Goal: Task Accomplishment & Management: Manage account settings

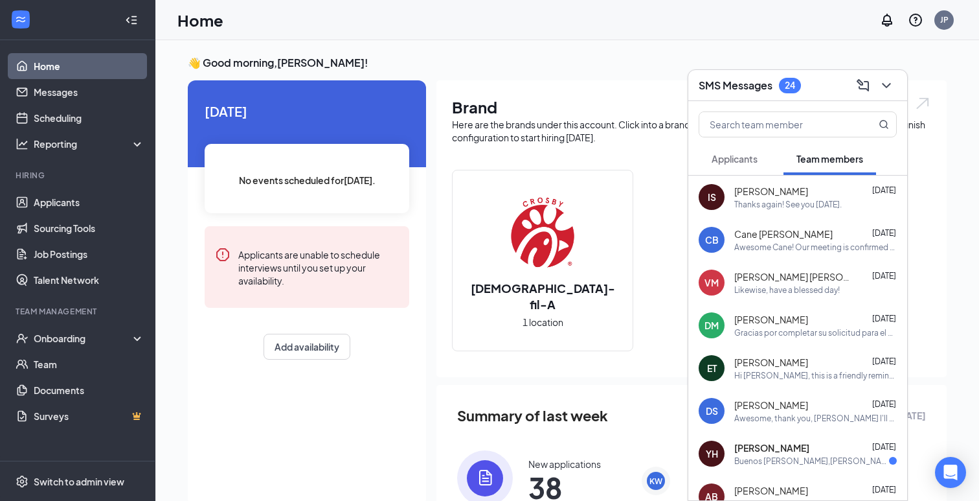
click at [744, 164] on button "Applicants" at bounding box center [735, 158] width 72 height 32
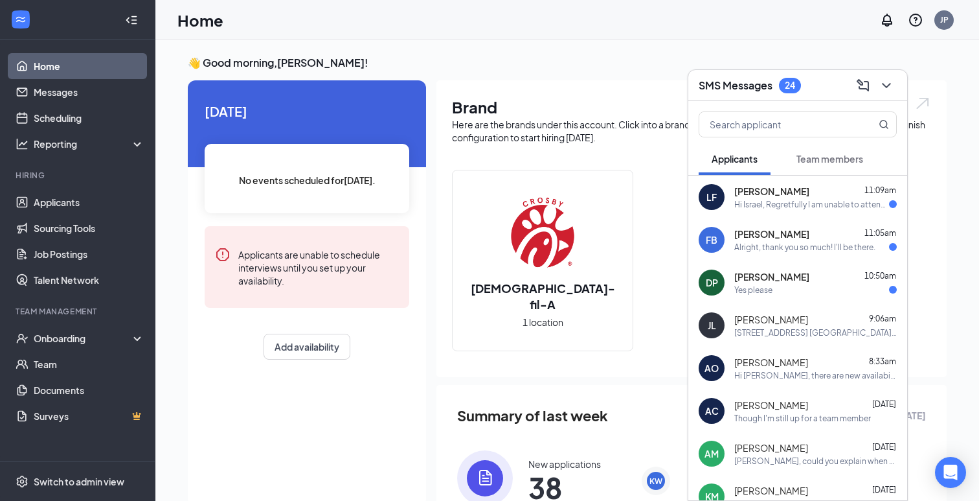
click at [795, 208] on div "Hi Israel, Regretfully I am unable to attend. Thank you very much for your cons…" at bounding box center [811, 204] width 155 height 11
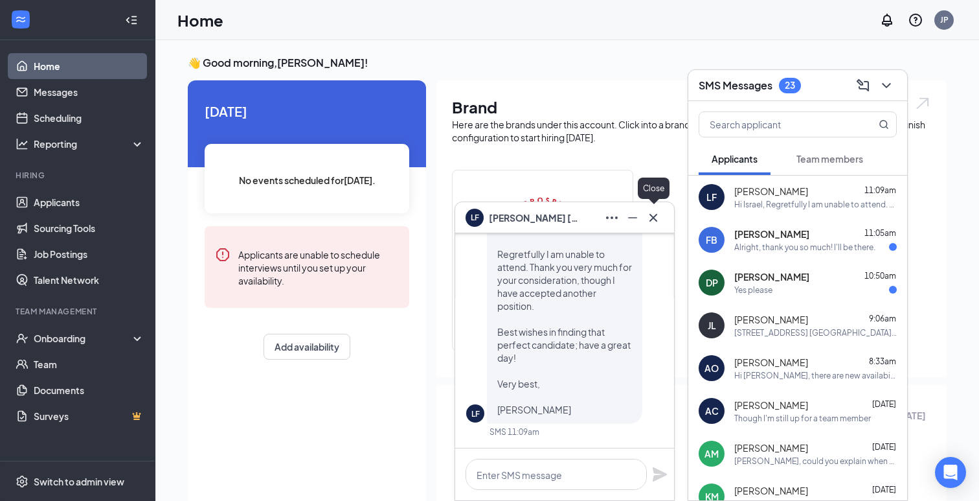
click at [660, 214] on icon "Cross" at bounding box center [654, 218] width 16 height 16
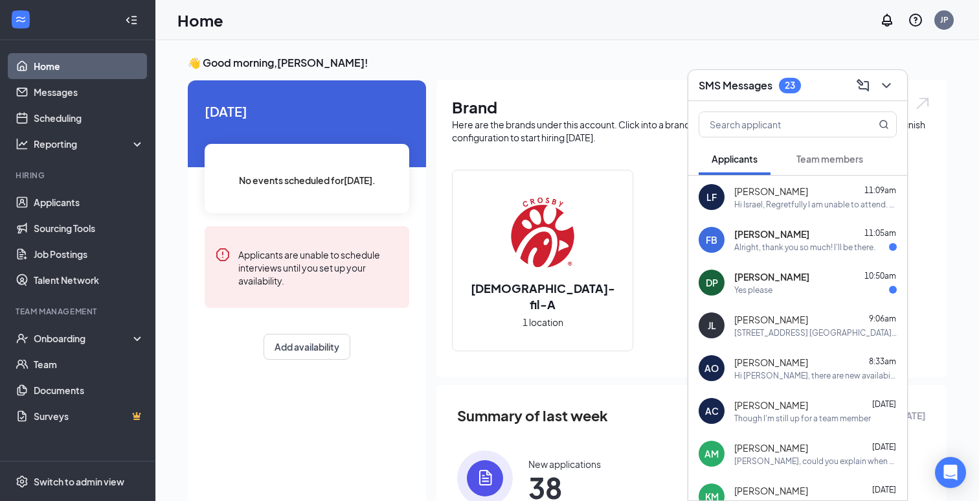
click at [790, 238] on span "Franco Barroso" at bounding box center [771, 233] width 75 height 13
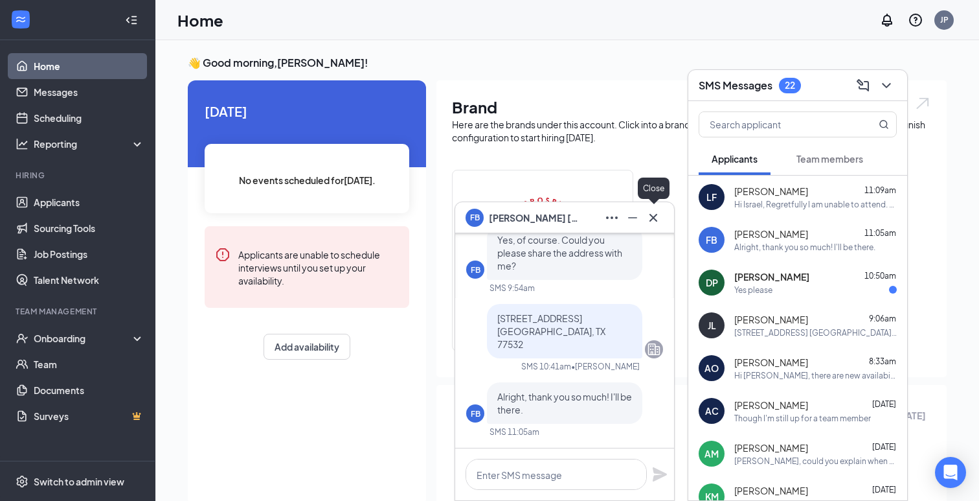
click at [659, 214] on icon "Cross" at bounding box center [654, 218] width 16 height 16
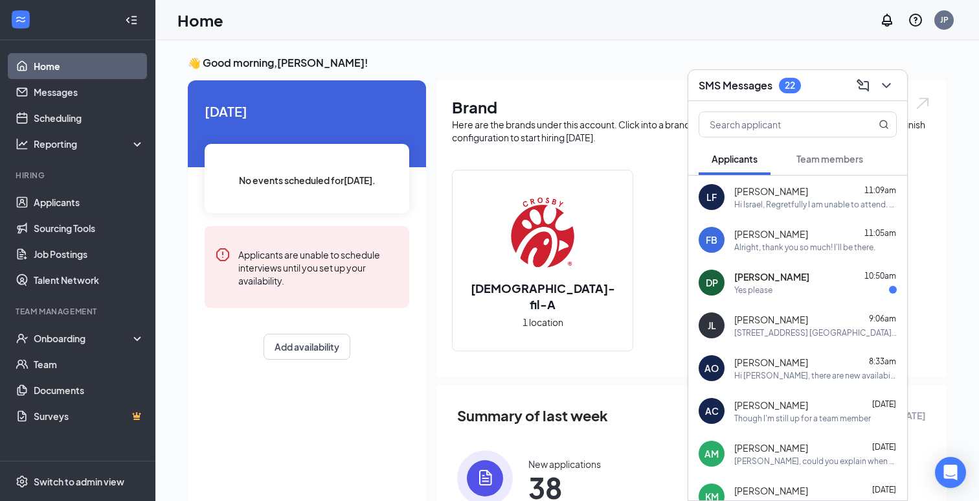
click at [820, 294] on div "Yes please" at bounding box center [815, 289] width 163 height 11
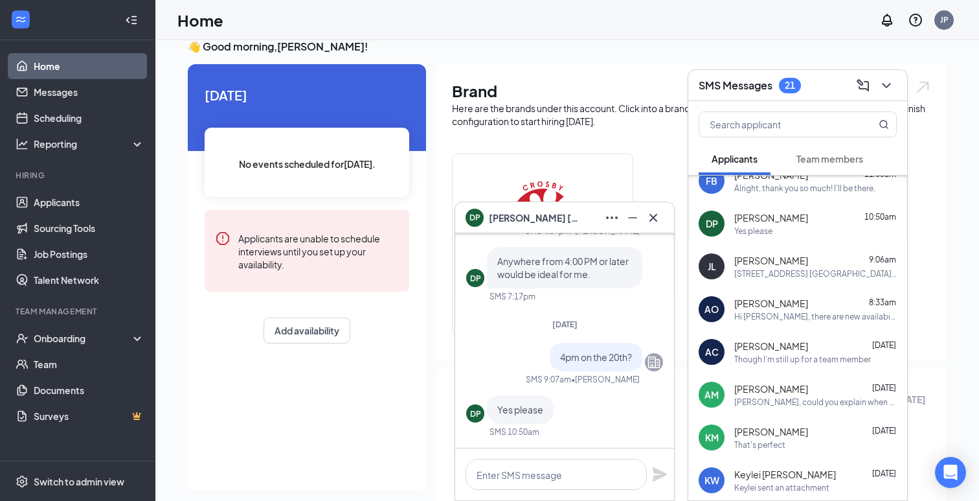
scroll to position [66, 0]
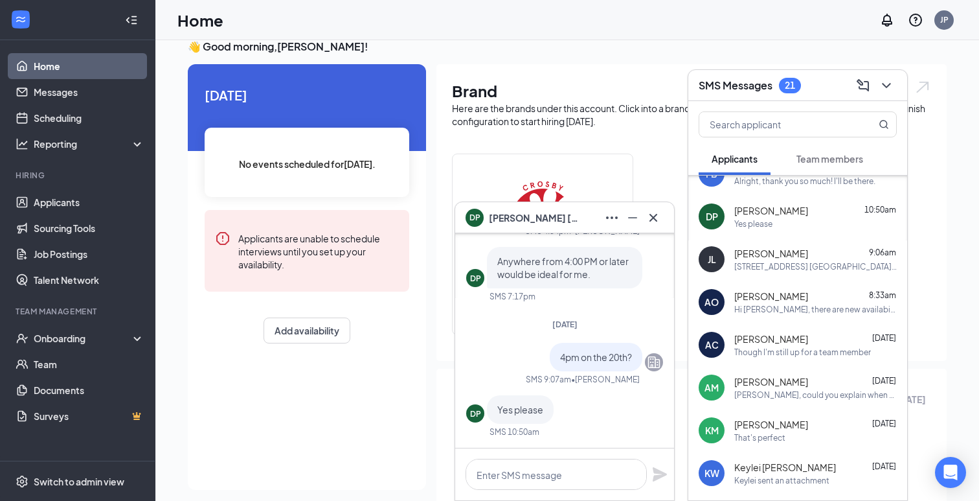
click at [621, 67] on div "Brand Here are the brands under this account. Click into a brand to see your lo…" at bounding box center [691, 212] width 510 height 297
click at [660, 203] on div "DP Danna Perez" at bounding box center [564, 217] width 219 height 31
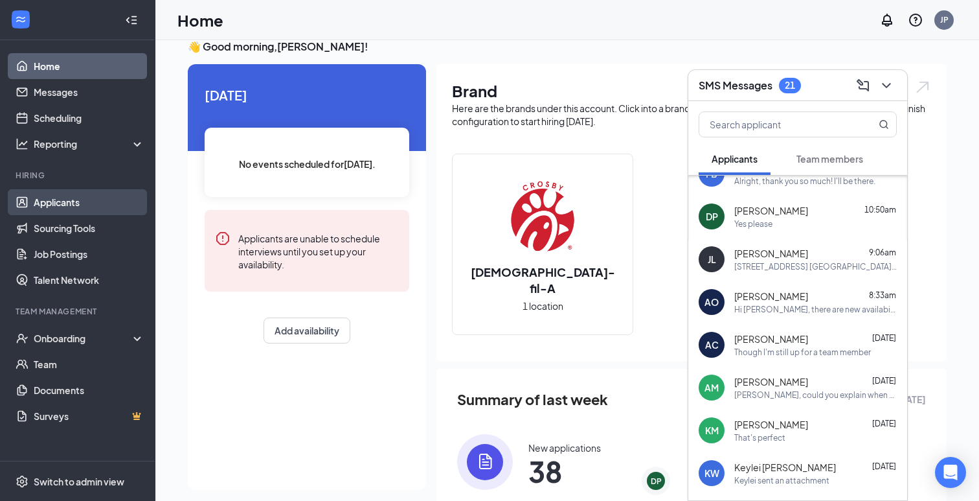
click at [69, 202] on link "Applicants" at bounding box center [89, 202] width 111 height 26
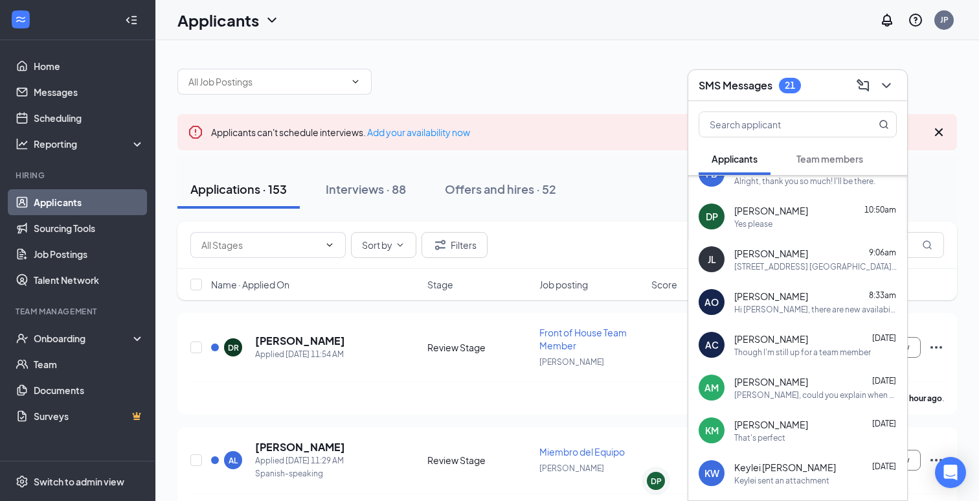
click at [894, 80] on icon "ChevronDown" at bounding box center [887, 86] width 16 height 16
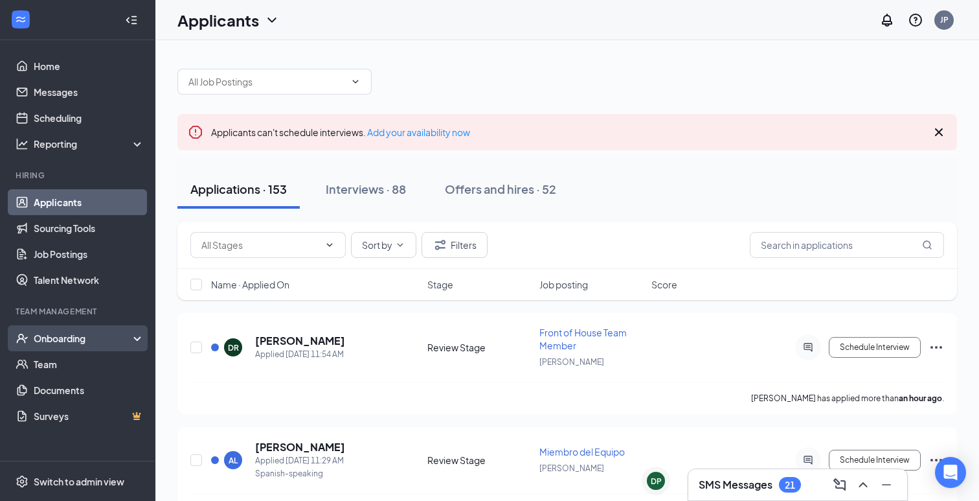
click at [75, 345] on div "Onboarding" at bounding box center [77, 338] width 155 height 26
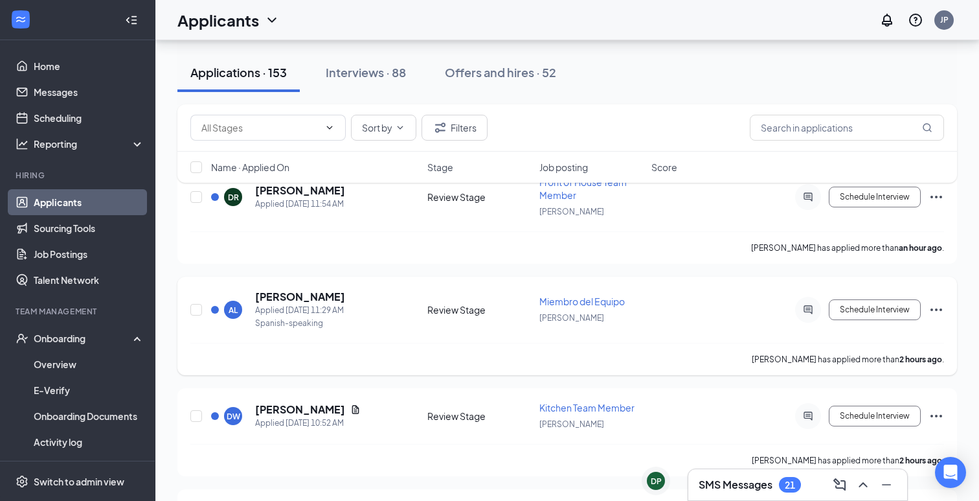
scroll to position [153, 0]
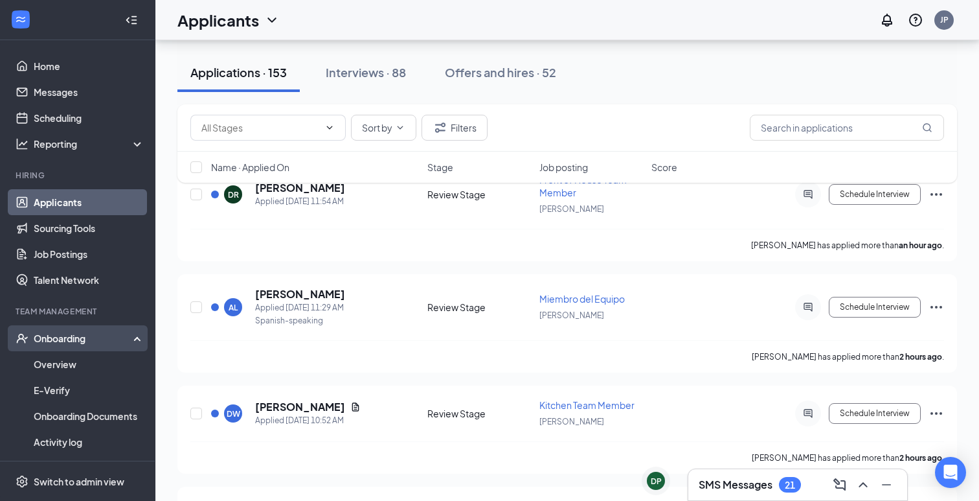
click at [79, 339] on div "Onboarding" at bounding box center [84, 338] width 100 height 13
click at [69, 336] on div "Onboarding" at bounding box center [84, 338] width 100 height 13
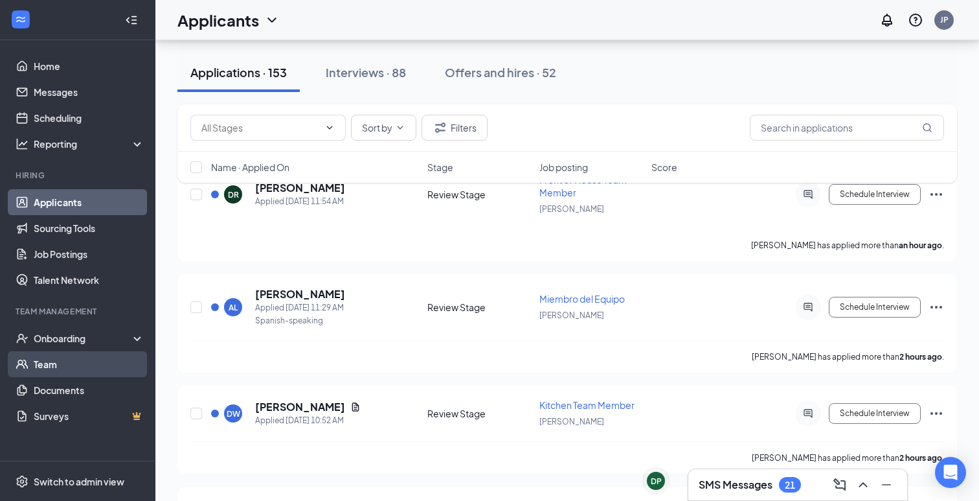
click at [61, 358] on link "Team" at bounding box center [89, 364] width 111 height 26
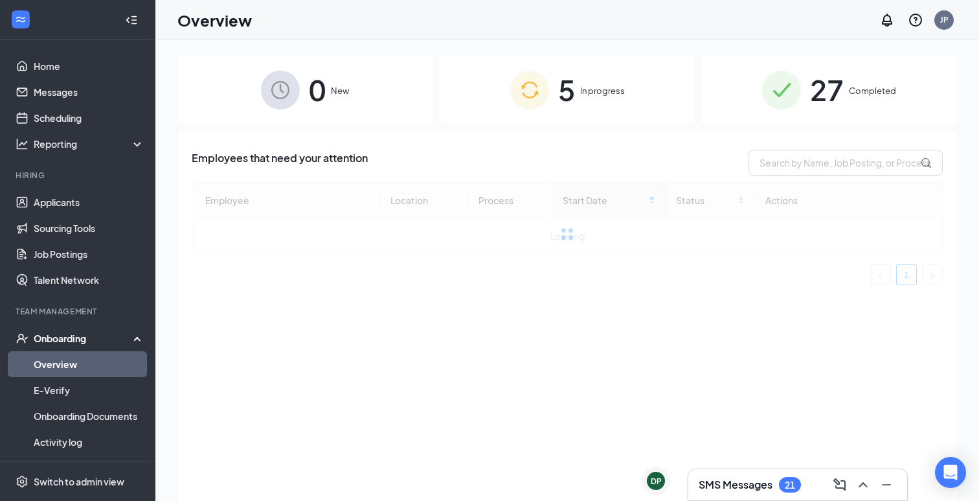
click at [81, 327] on div "Onboarding" at bounding box center [77, 338] width 155 height 26
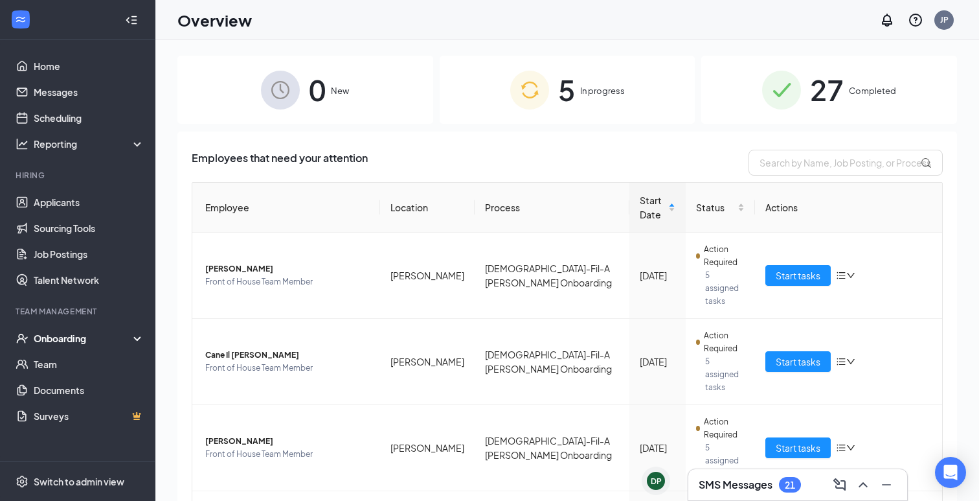
click at [564, 99] on span "5" at bounding box center [566, 89] width 17 height 45
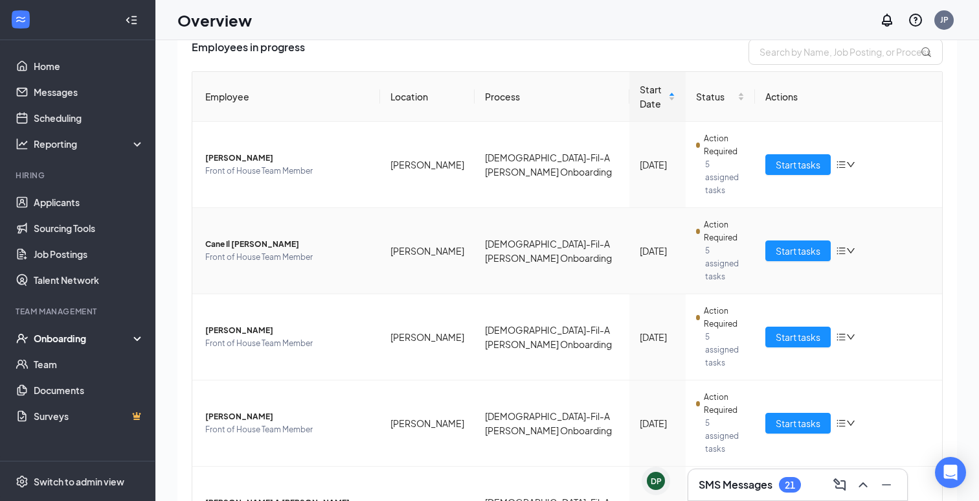
scroll to position [38, 0]
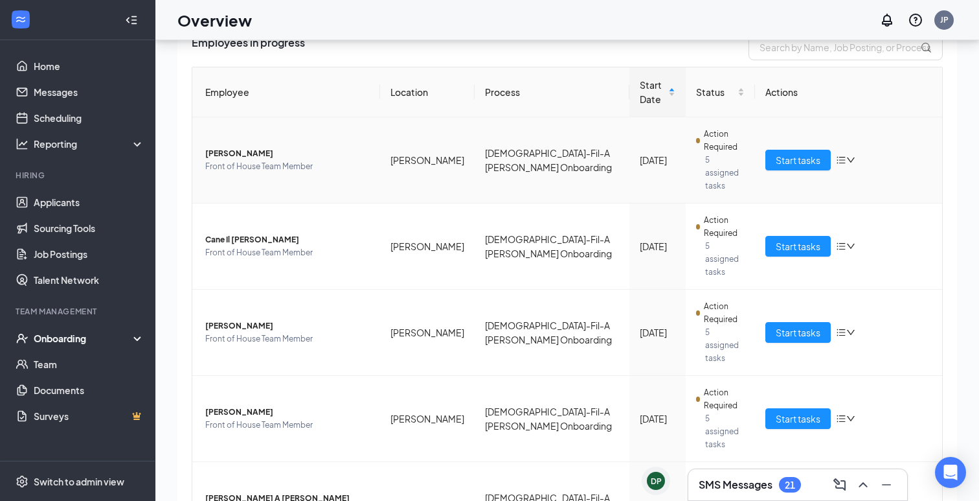
click at [846, 155] on icon "down" at bounding box center [850, 159] width 9 height 9
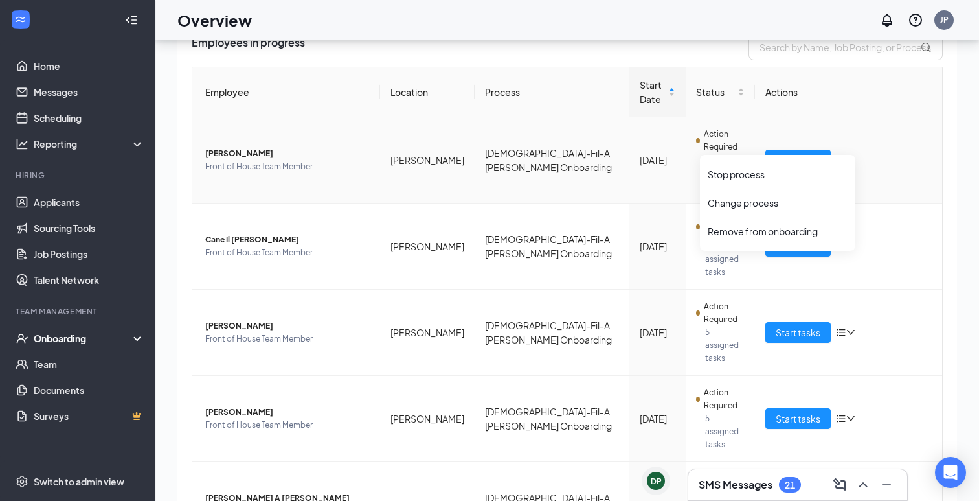
click at [853, 155] on icon "down" at bounding box center [850, 159] width 9 height 9
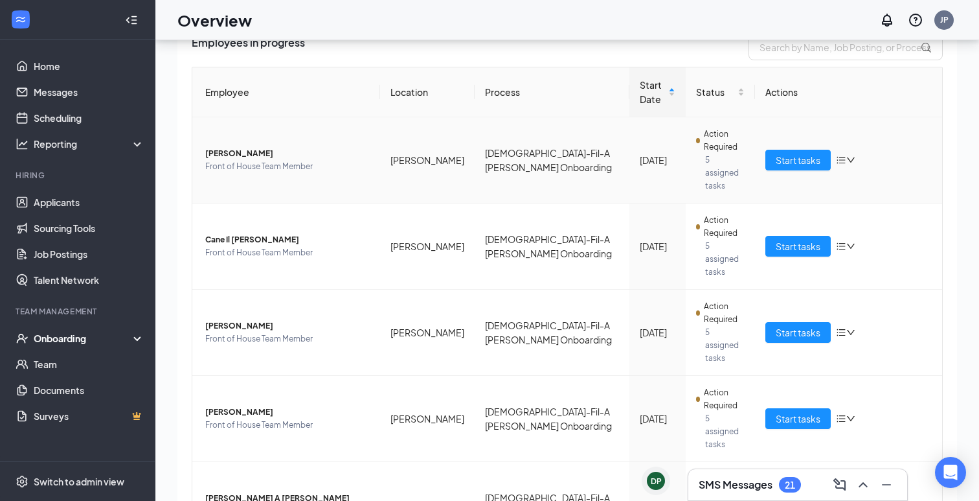
click at [716, 134] on span "Action Required" at bounding box center [724, 141] width 41 height 26
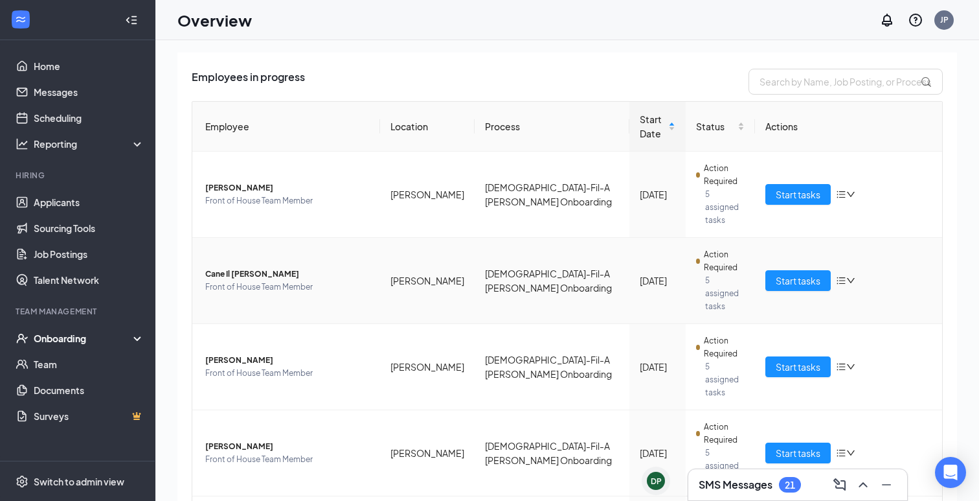
scroll to position [0, 0]
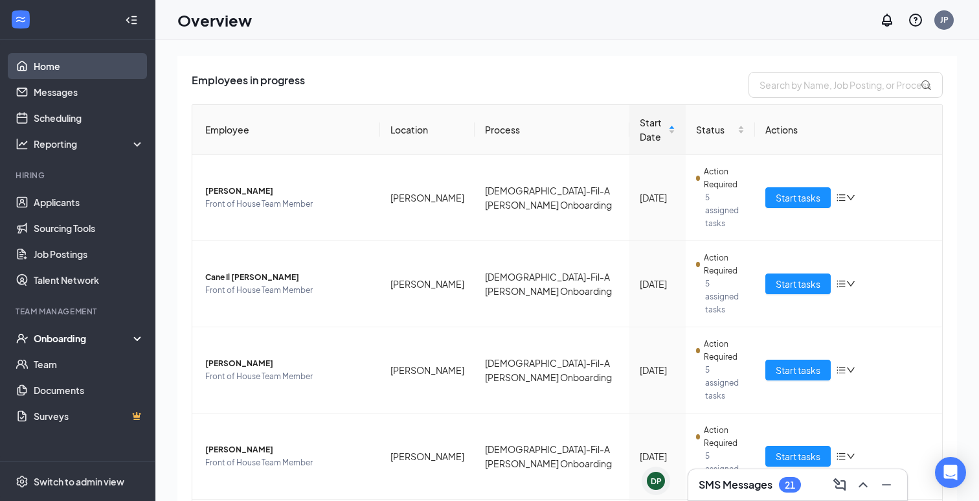
click at [56, 73] on link "Home" at bounding box center [89, 66] width 111 height 26
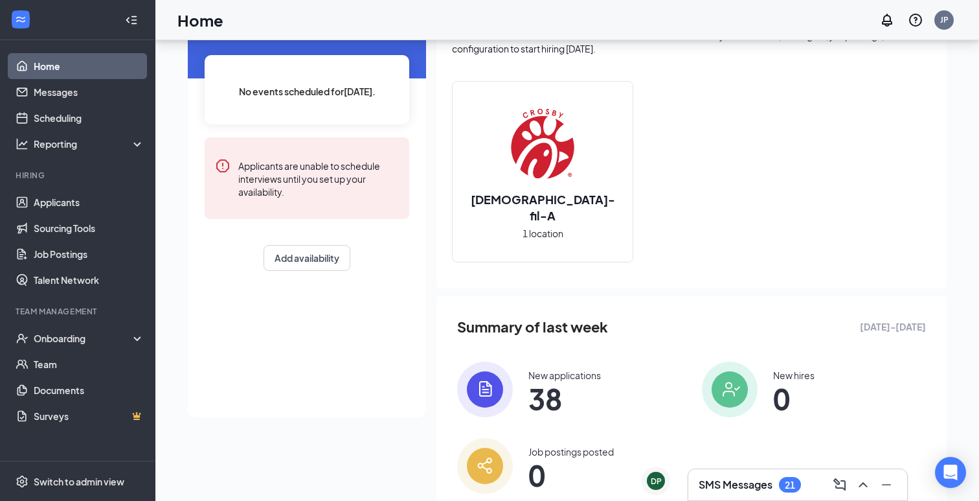
scroll to position [131, 0]
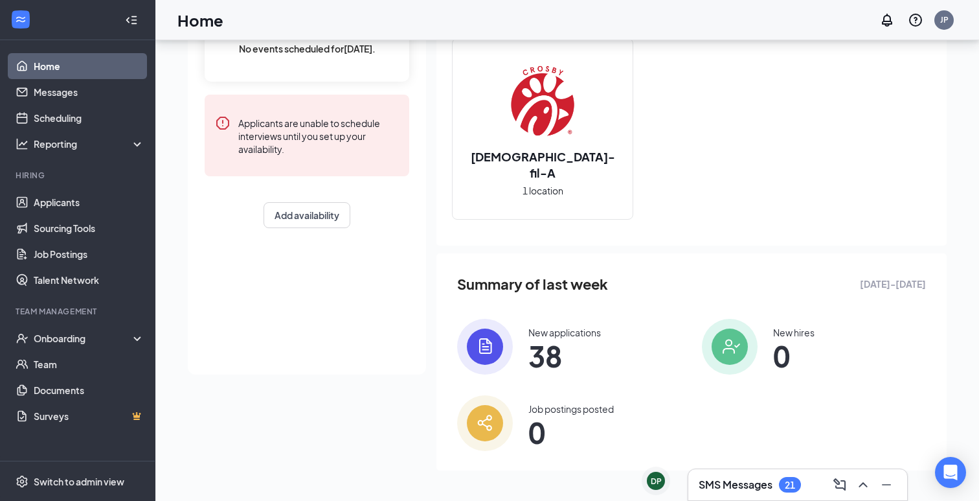
click at [550, 344] on span "38" at bounding box center [564, 355] width 73 height 23
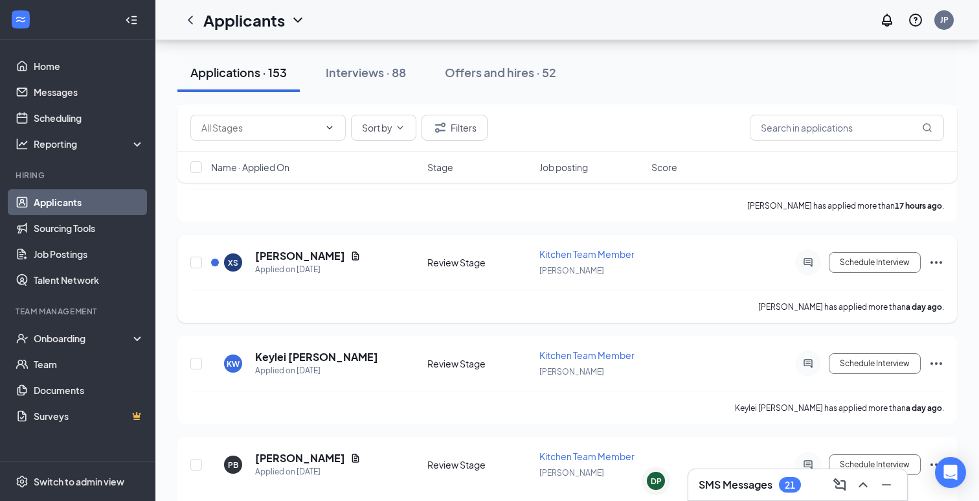
scroll to position [918, 0]
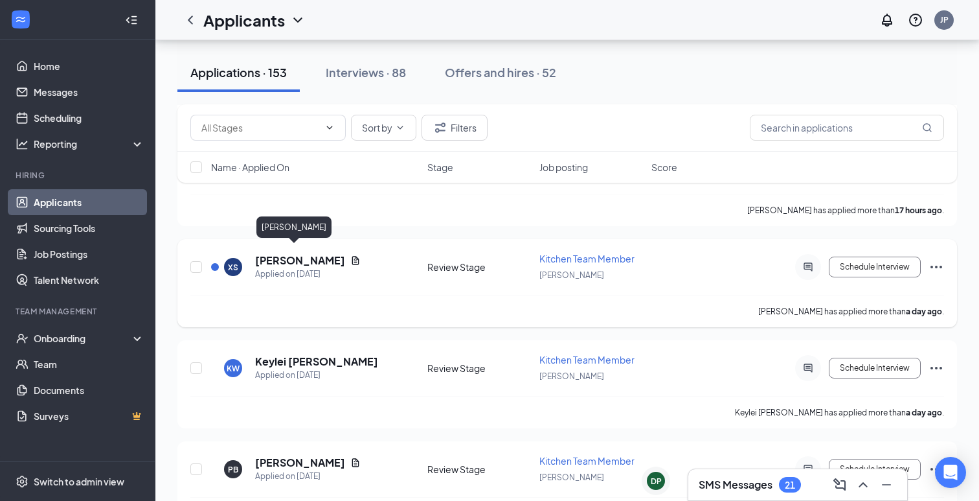
click at [284, 255] on h5 "[PERSON_NAME]" at bounding box center [300, 260] width 90 height 14
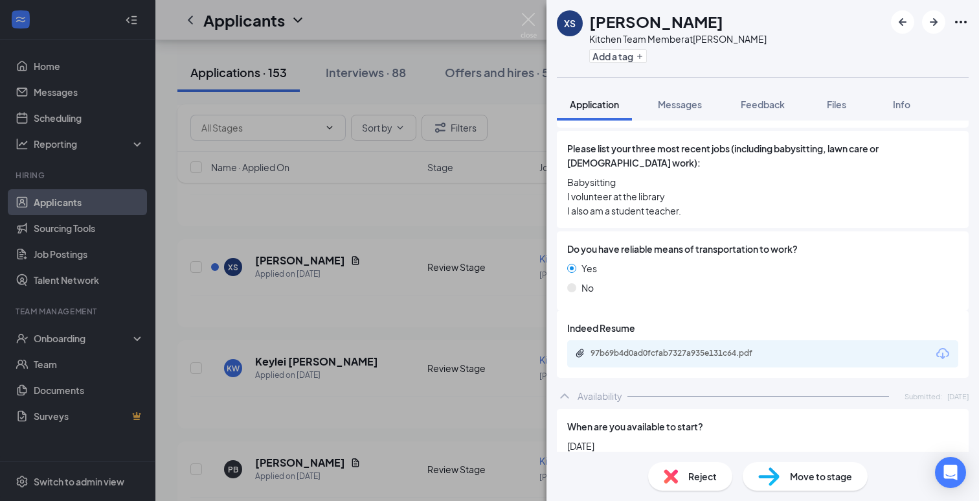
scroll to position [424, 0]
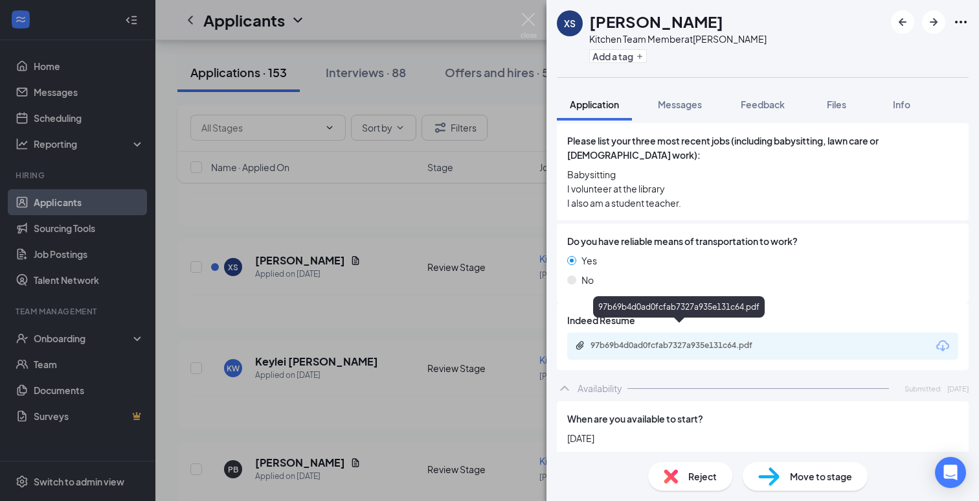
click at [718, 340] on div "97b69b4d0ad0fcfab7327a935e131c64.pdf" at bounding box center [681, 345] width 181 height 10
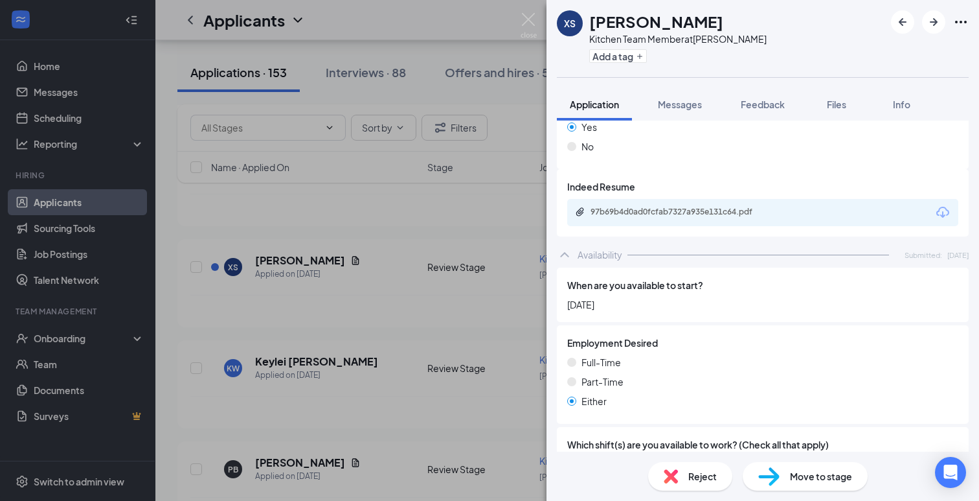
scroll to position [772, 0]
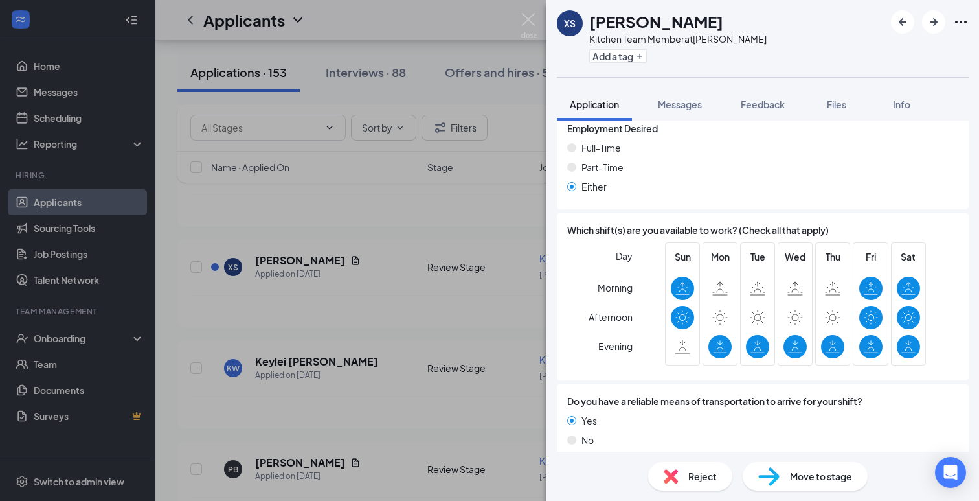
click at [495, 278] on div "XS Xia Silvas Kitchen Team Member at Crosby Add a tag Application Messages Feed…" at bounding box center [489, 250] width 979 height 501
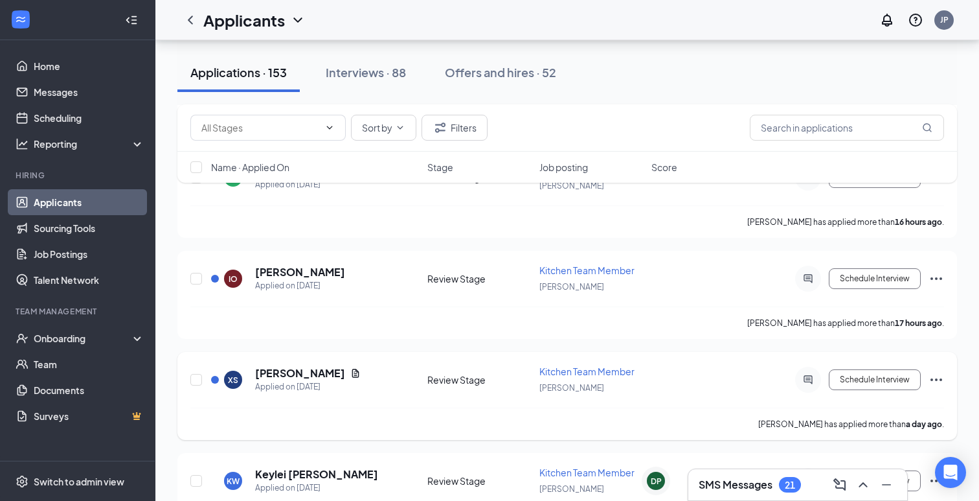
scroll to position [799, 0]
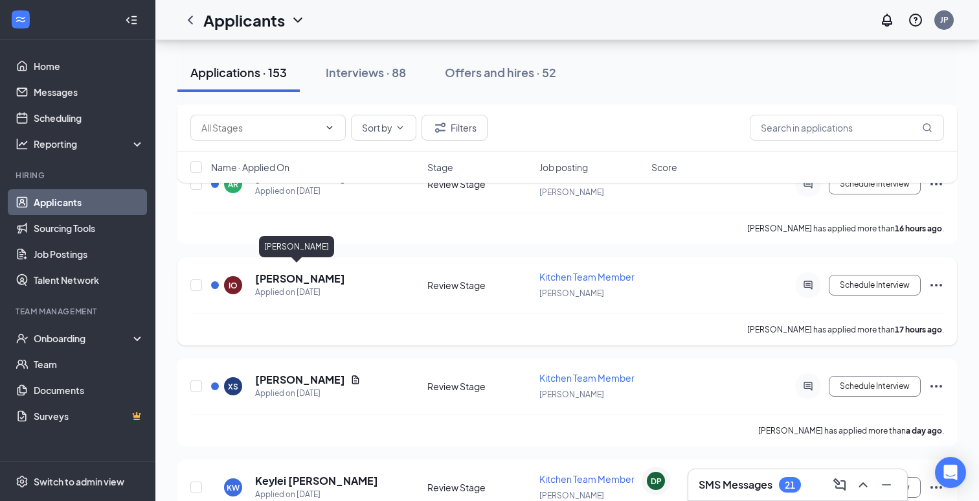
click at [295, 271] on h5 "[PERSON_NAME]" at bounding box center [300, 278] width 90 height 14
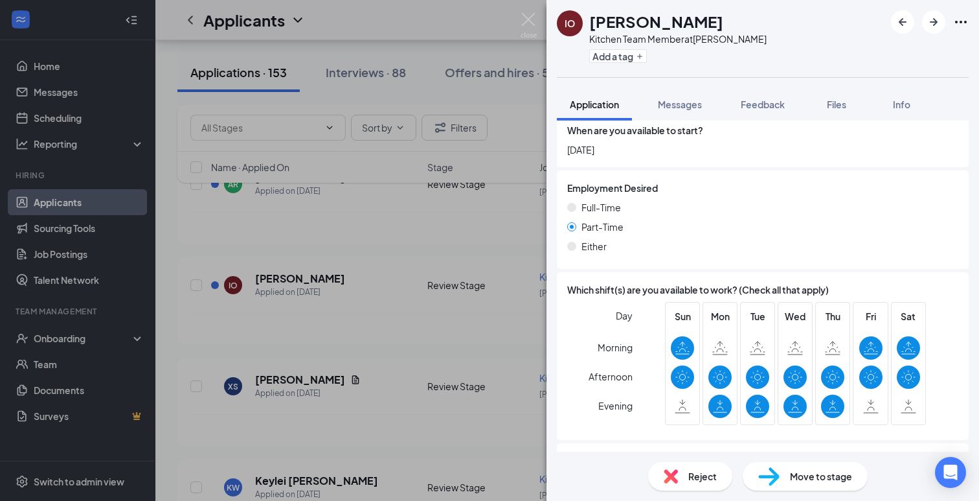
scroll to position [619, 0]
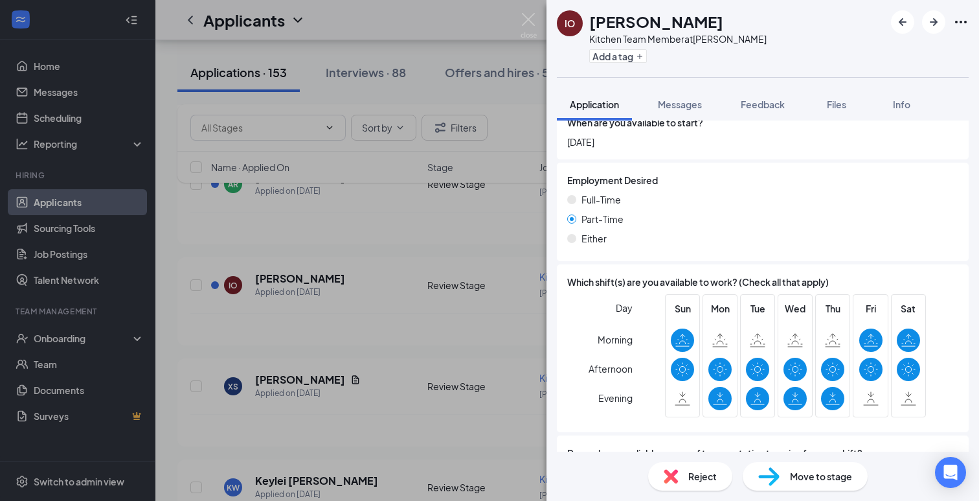
click at [473, 285] on div "IO Isaiah Ortega Kitchen Team Member at Crosby Add a tag Application Messages F…" at bounding box center [489, 250] width 979 height 501
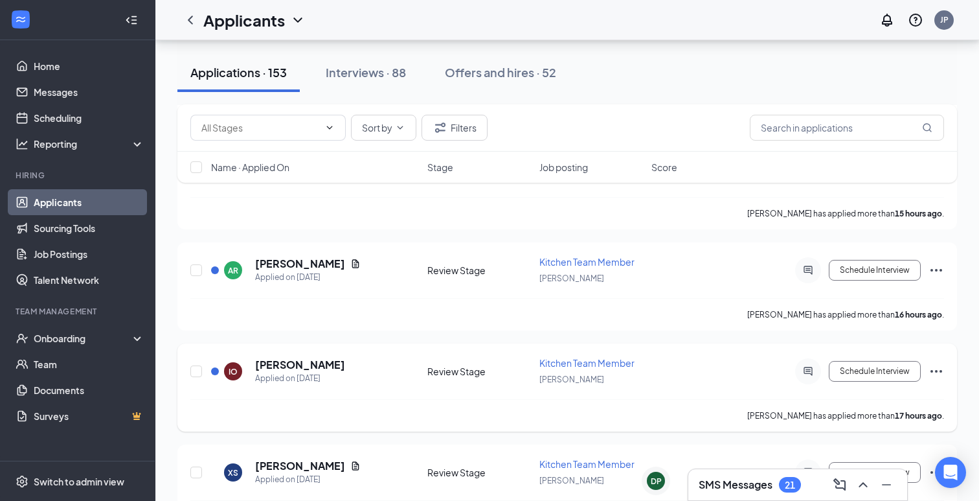
scroll to position [707, 0]
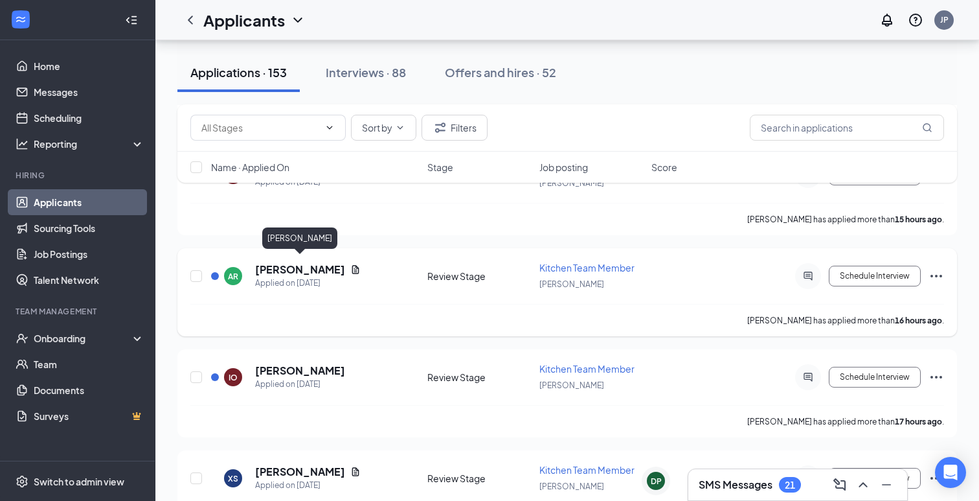
click at [308, 262] on h5 "[PERSON_NAME]" at bounding box center [300, 269] width 90 height 14
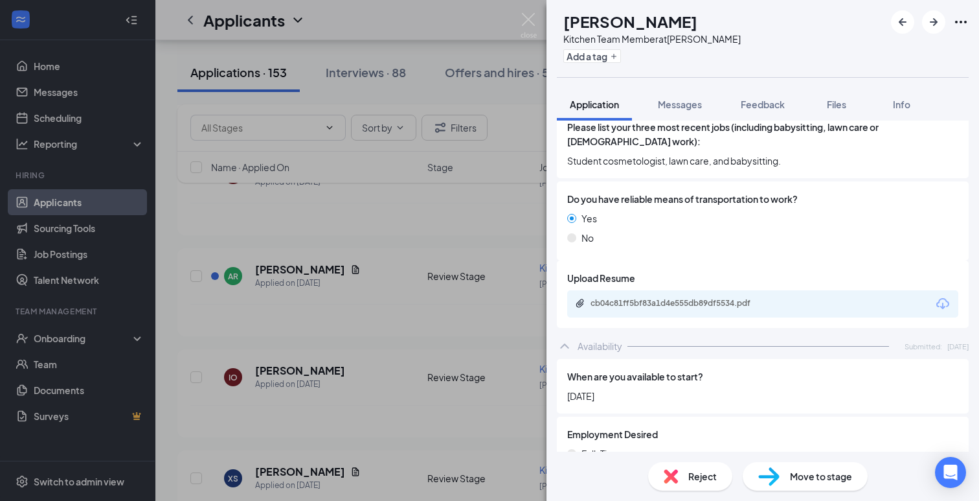
scroll to position [446, 0]
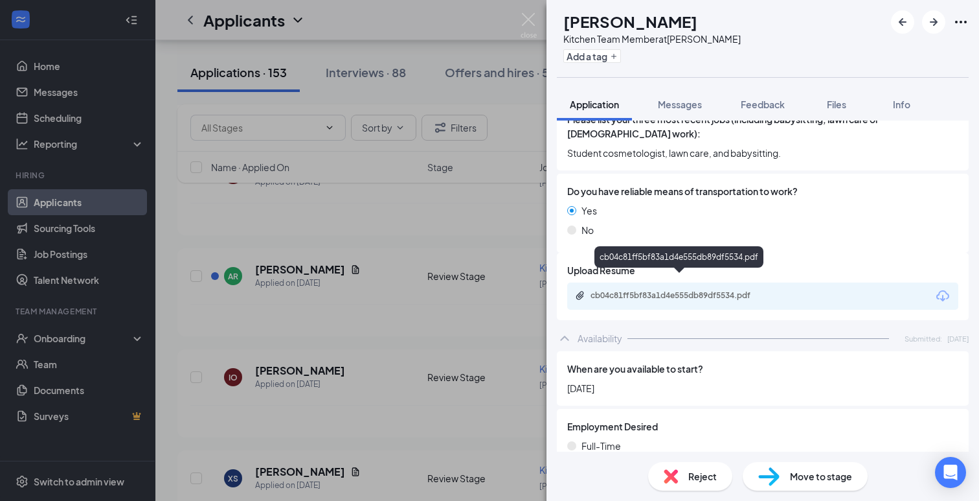
click at [729, 290] on div "cb04c81ff5bf83a1d4e555db89df5534.pdf" at bounding box center [681, 295] width 181 height 10
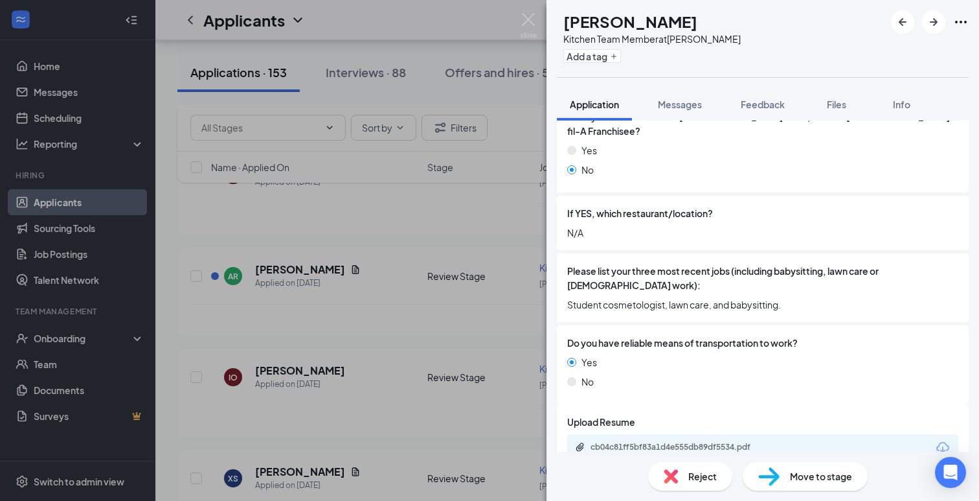
scroll to position [0, 0]
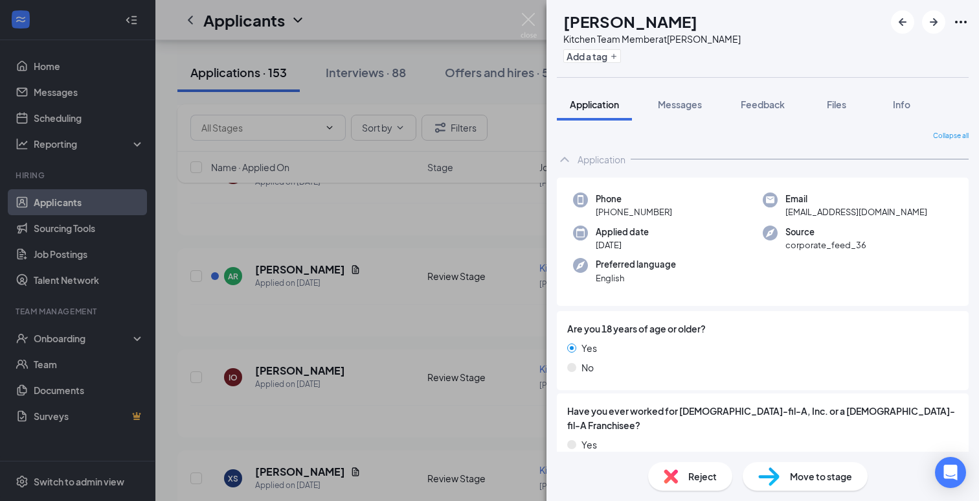
click at [442, 315] on div "AR Anthony Ramirez Kitchen Team Member at Crosby Add a tag Application Messages…" at bounding box center [489, 250] width 979 height 501
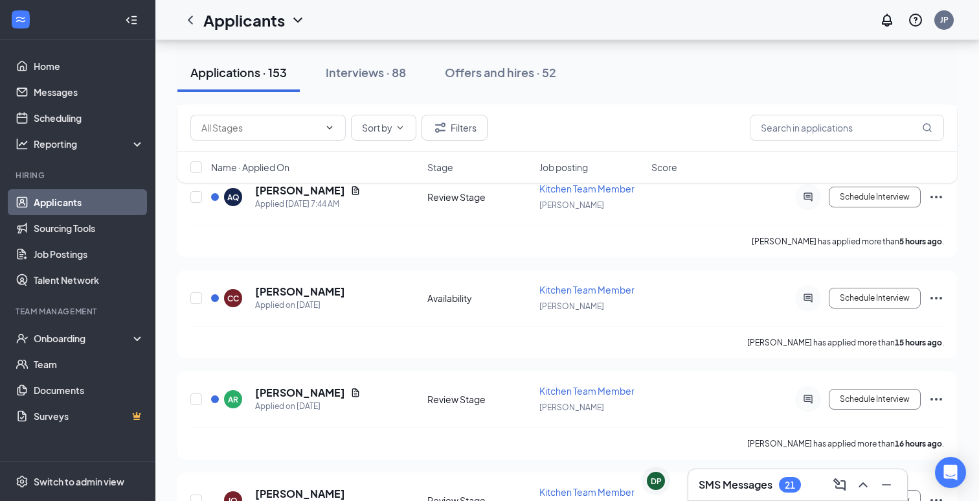
scroll to position [583, 0]
click at [323, 291] on h5 "[PERSON_NAME]" at bounding box center [300, 292] width 90 height 14
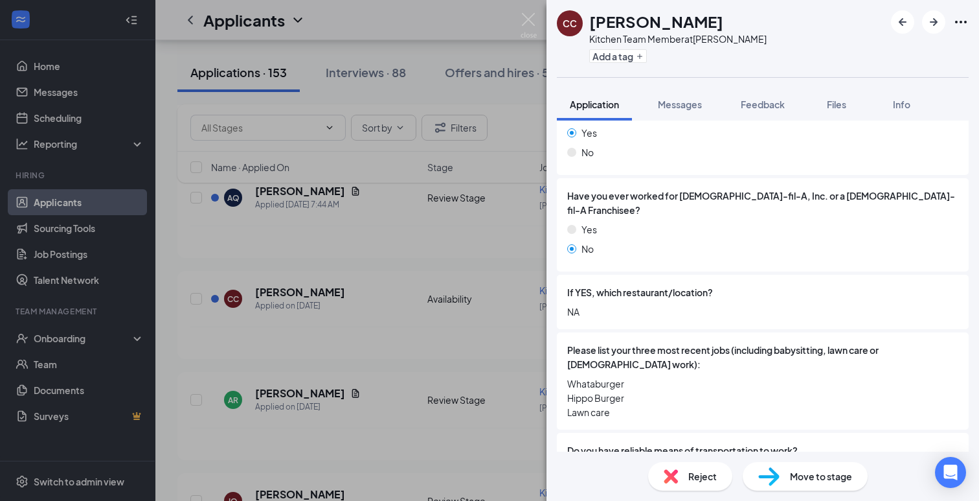
scroll to position [287, 0]
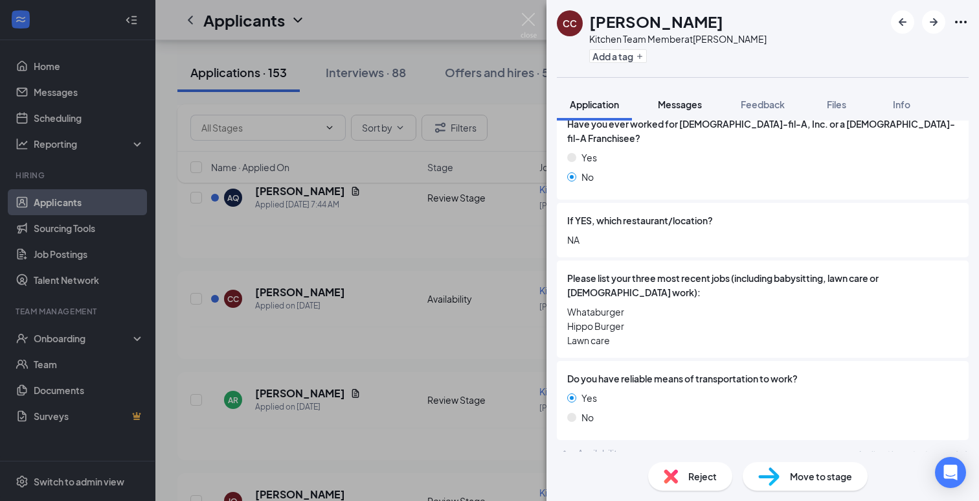
click at [698, 104] on span "Messages" at bounding box center [680, 104] width 44 height 12
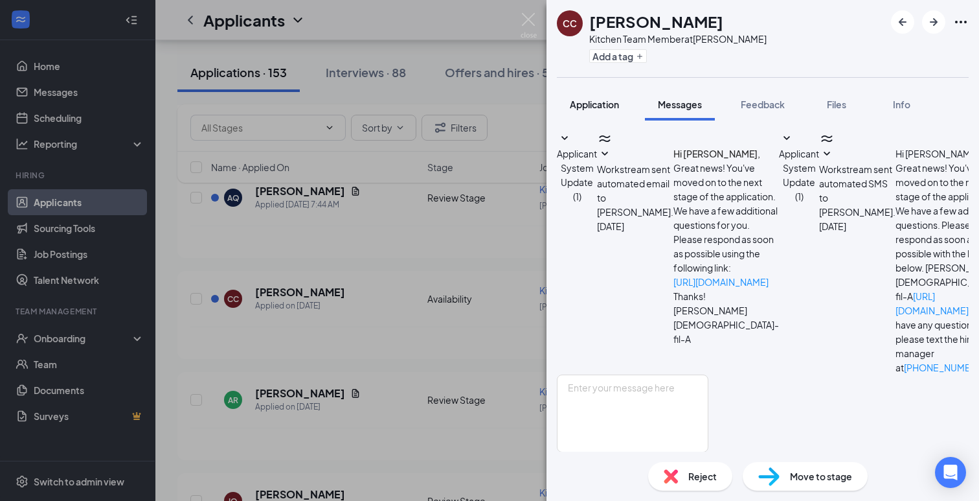
scroll to position [9, 0]
click at [613, 109] on span "Application" at bounding box center [594, 104] width 49 height 12
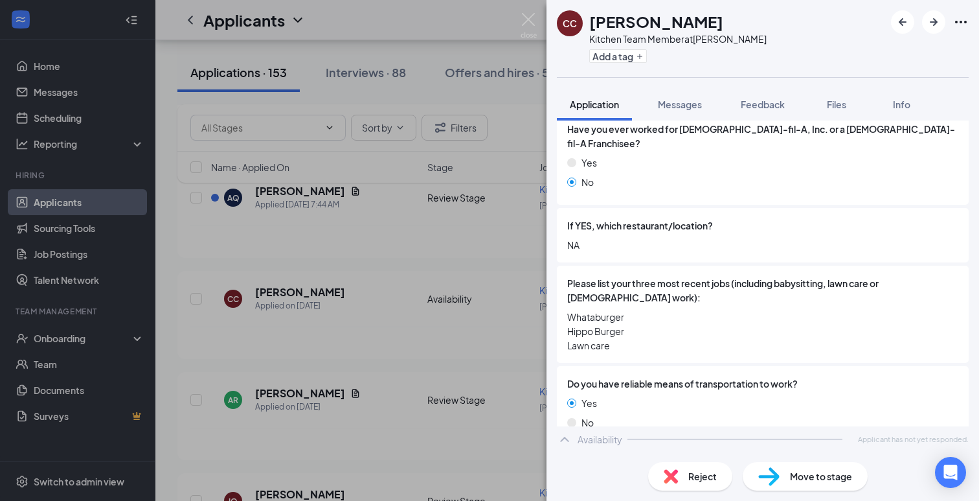
scroll to position [287, 0]
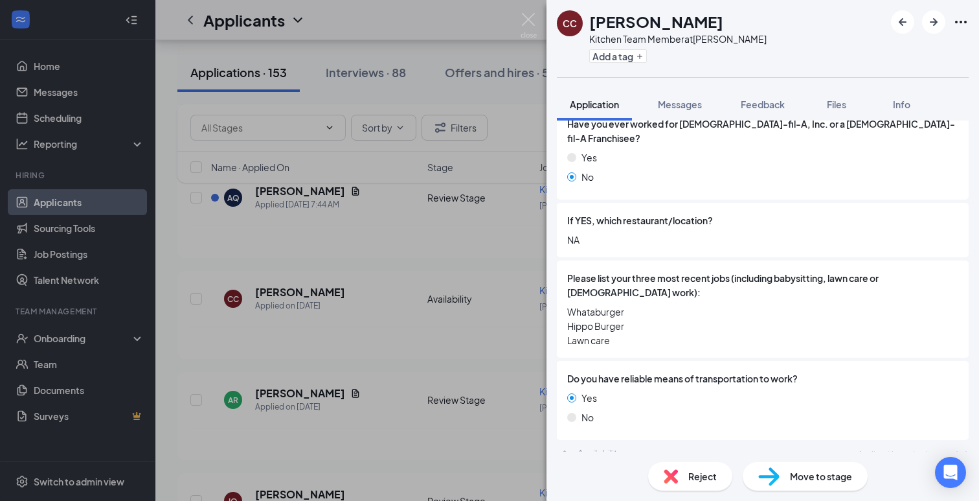
click at [477, 247] on div "CC Christopher Cornejo Kitchen Team Member at Crosby Add a tag Application Mess…" at bounding box center [489, 250] width 979 height 501
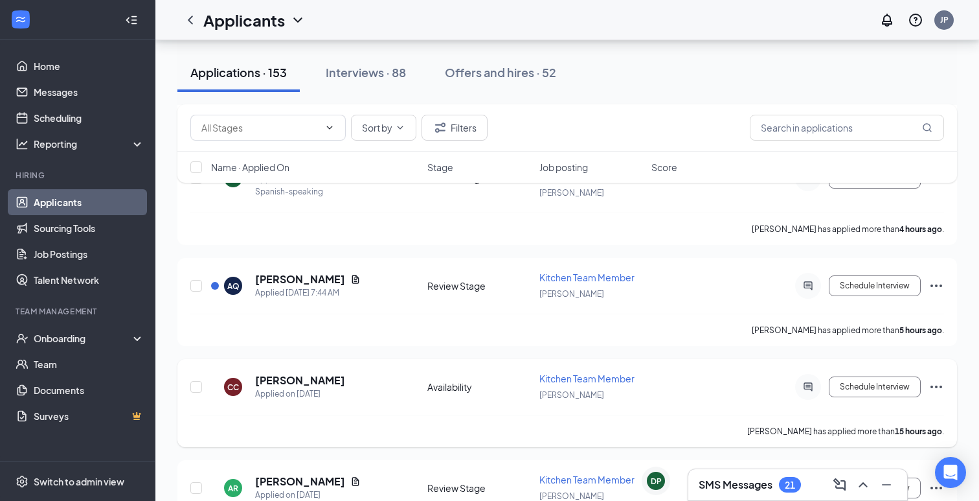
scroll to position [474, 0]
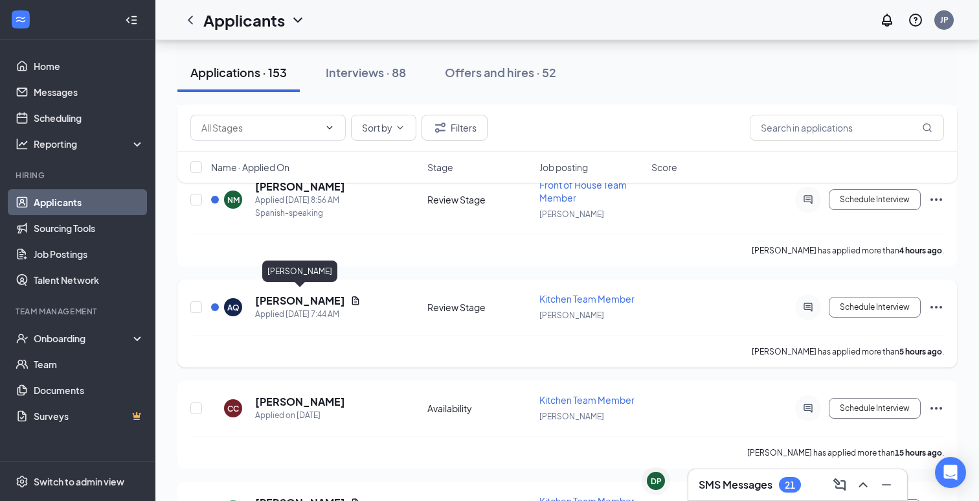
click at [292, 295] on h5 "[PERSON_NAME]" at bounding box center [300, 300] width 90 height 14
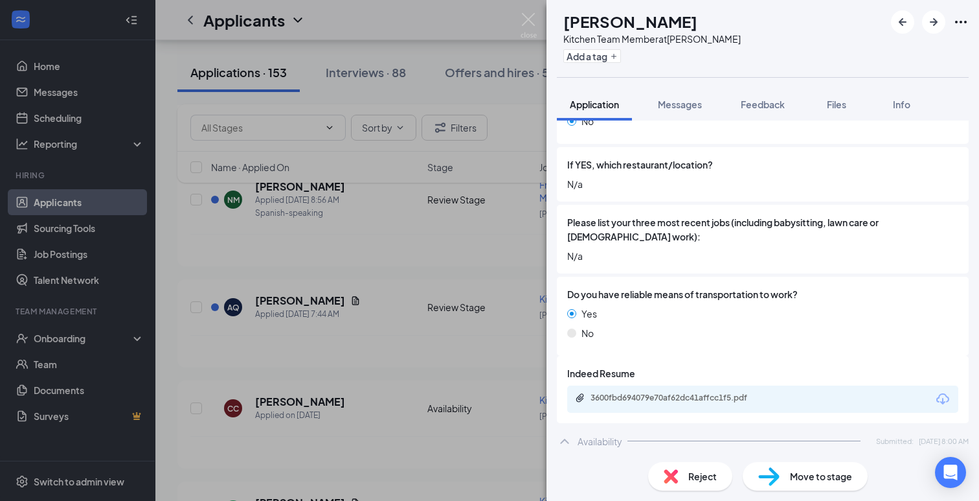
scroll to position [359, 0]
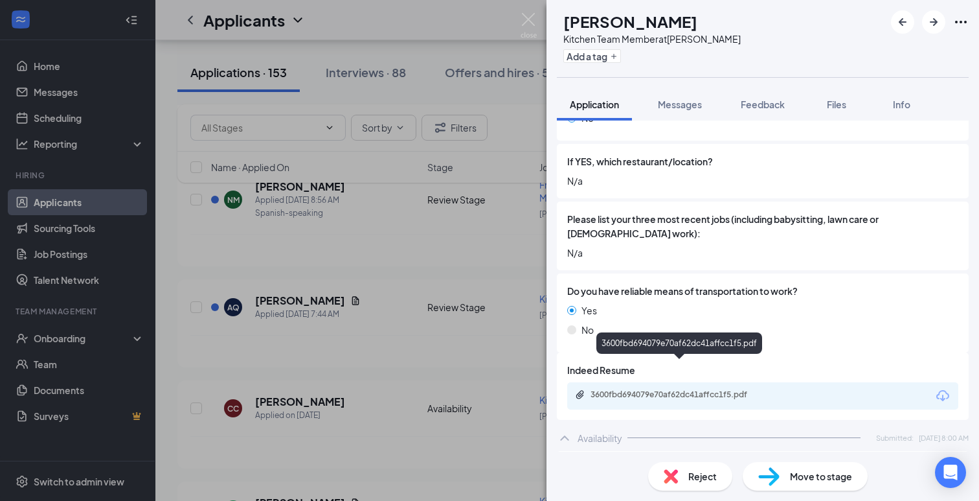
click at [673, 389] on div "3600fbd694079e70af62dc41affcc1f5.pdf" at bounding box center [681, 394] width 181 height 10
click at [354, 253] on div "AQ Armando Quiroga Kitchen Team Member at Crosby Add a tag Application Messages…" at bounding box center [489, 250] width 979 height 501
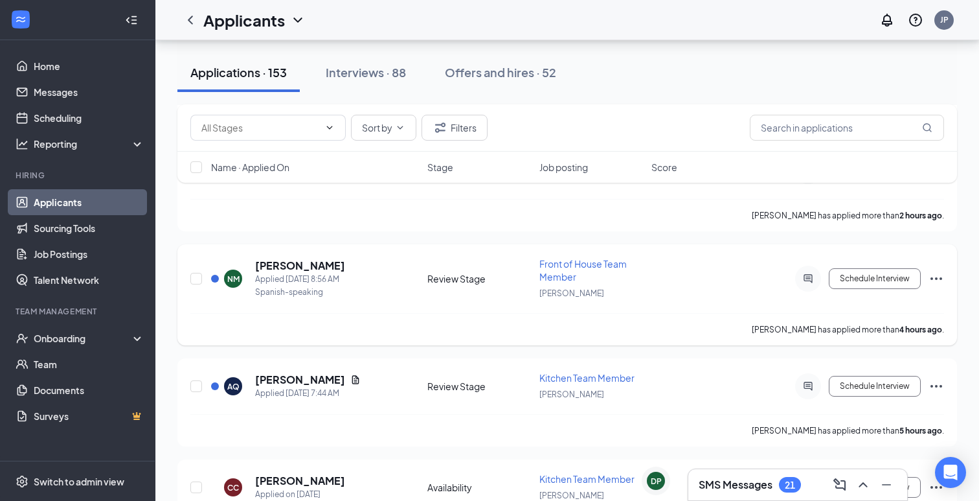
scroll to position [370, 0]
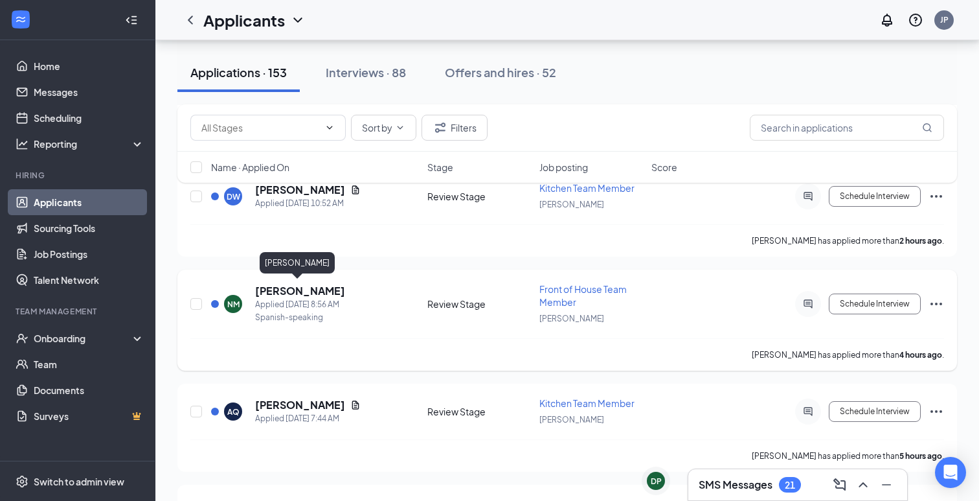
click at [311, 286] on h5 "[PERSON_NAME]" at bounding box center [300, 291] width 90 height 14
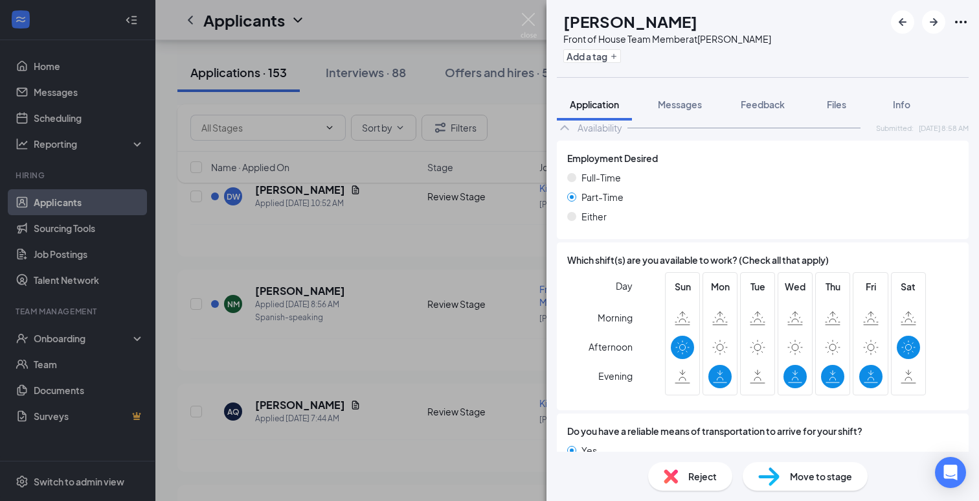
scroll to position [613, 0]
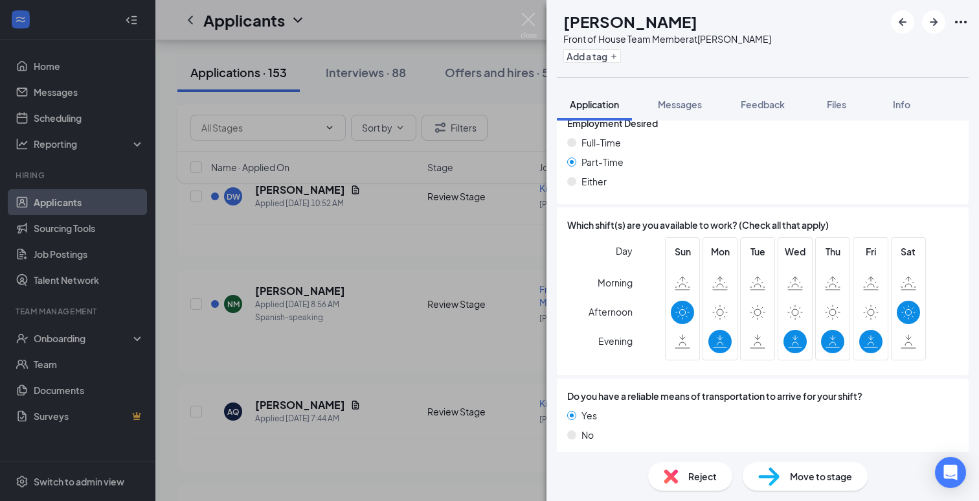
click at [420, 292] on div "NM nicolas martin Front of House Team Member at Crosby Add a tag Application Me…" at bounding box center [489, 250] width 979 height 501
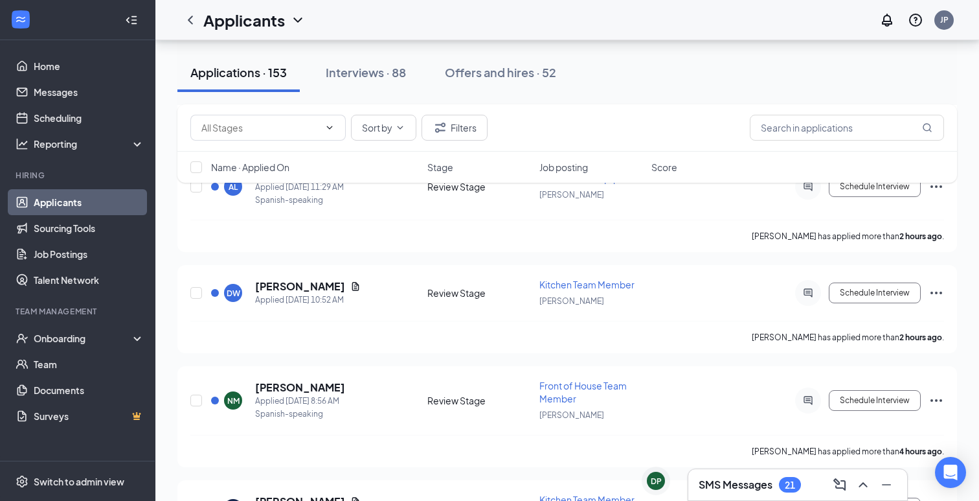
scroll to position [264, 0]
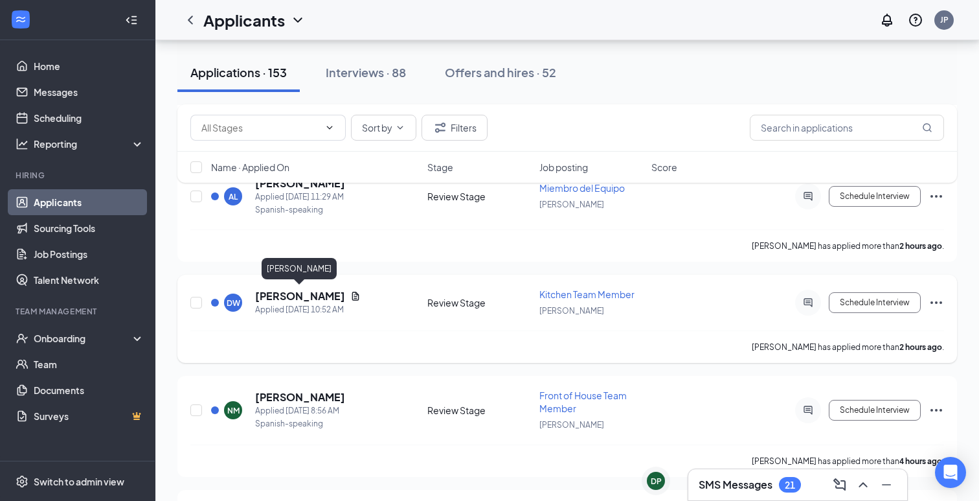
click at [324, 292] on h5 "[PERSON_NAME]" at bounding box center [300, 296] width 90 height 14
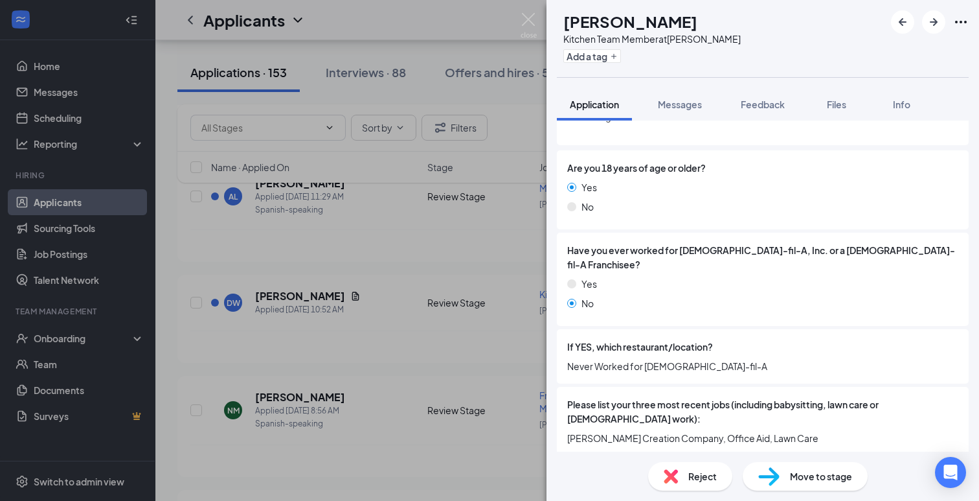
scroll to position [153, 0]
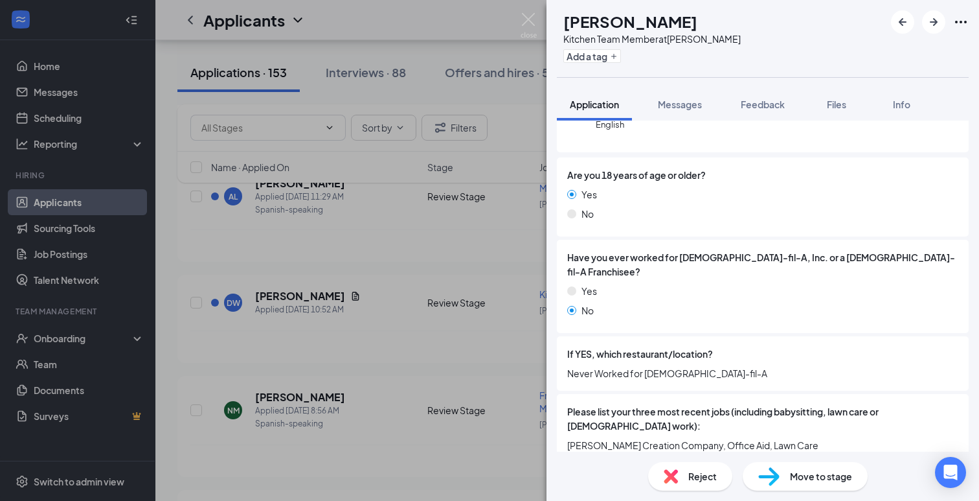
click at [476, 275] on div "DW Donovan Watson Kitchen Team Member at Crosby Add a tag Application Messages …" at bounding box center [489, 250] width 979 height 501
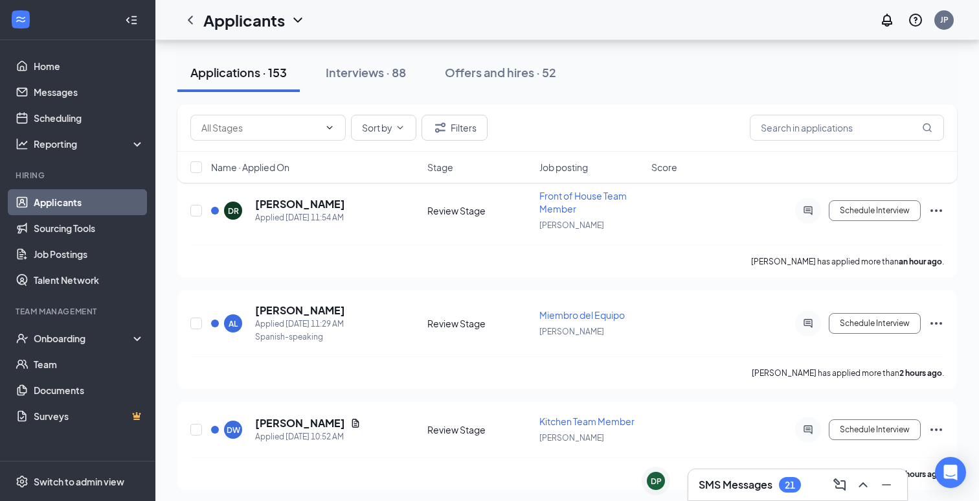
scroll to position [123, 0]
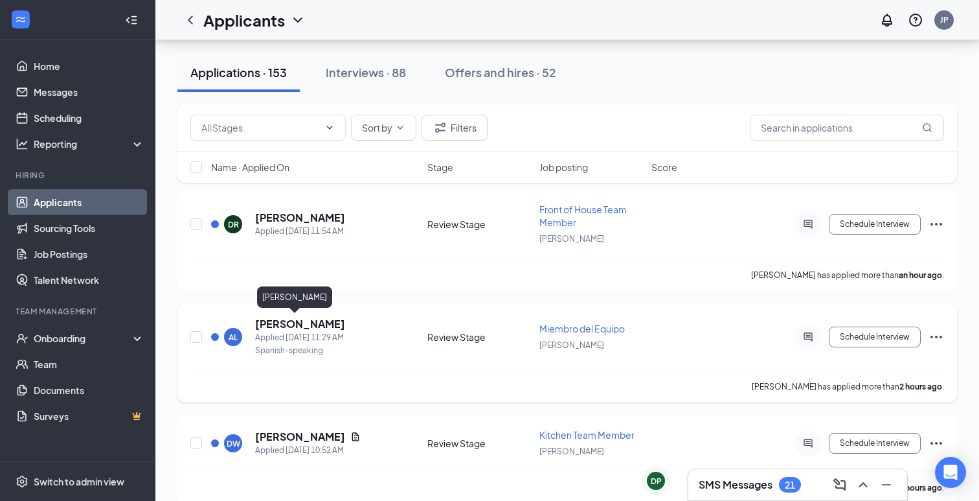
click at [277, 321] on h5 "[PERSON_NAME]" at bounding box center [300, 324] width 90 height 14
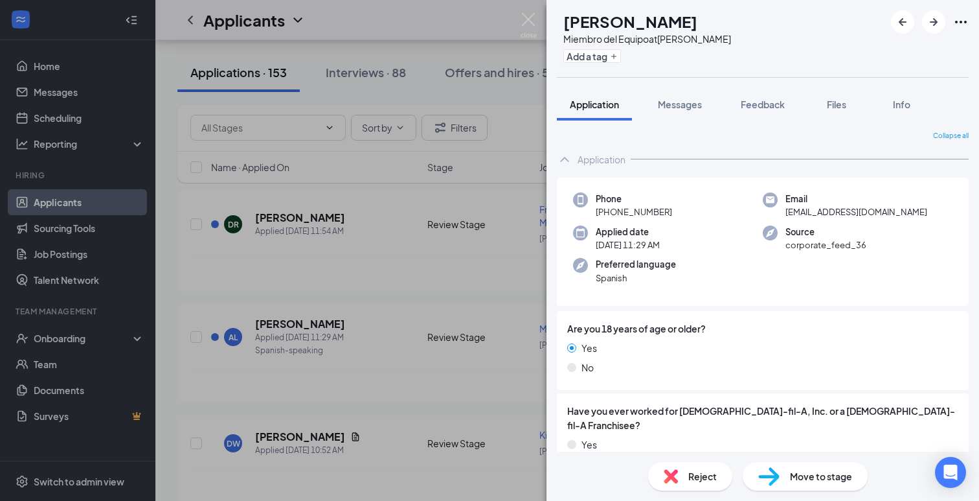
click at [440, 250] on div "AL alicia luna Miembro del Equipo at Crosby Add a tag Application Messages Feed…" at bounding box center [489, 250] width 979 height 501
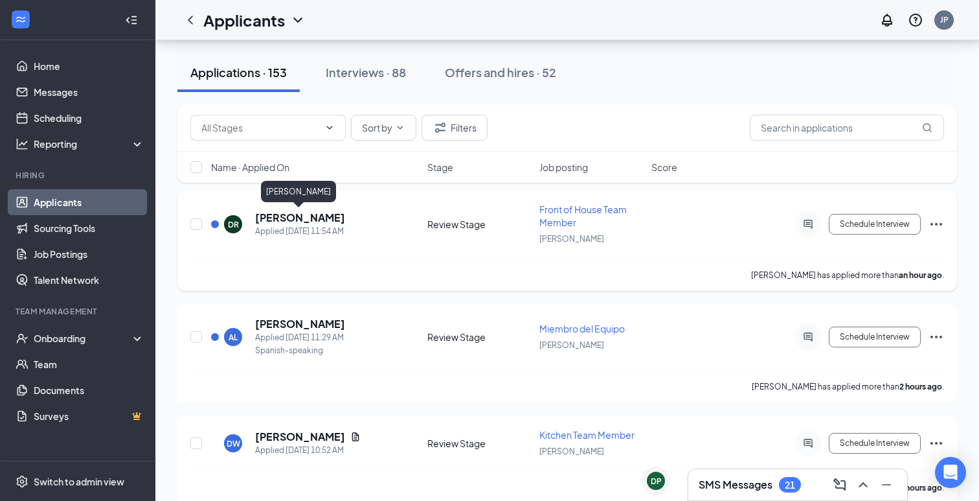
click at [293, 212] on h5 "Daniela Robledo" at bounding box center [300, 217] width 90 height 14
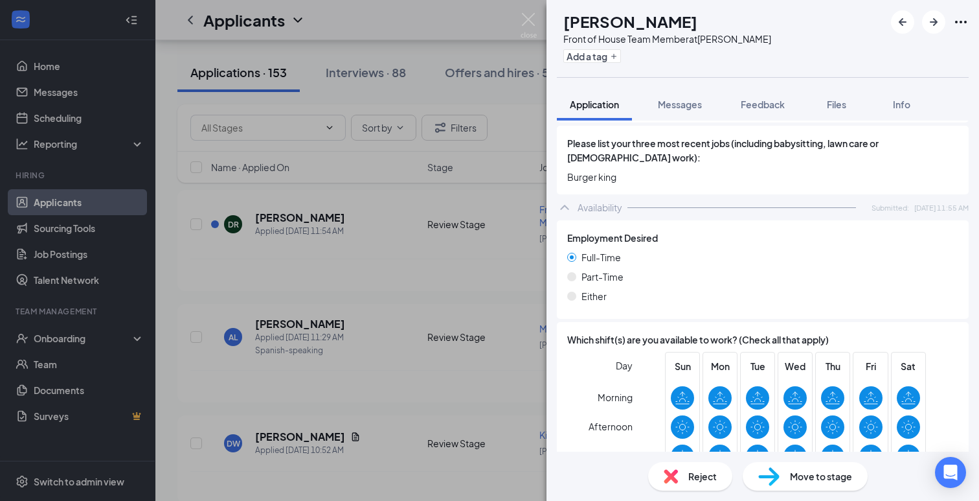
scroll to position [613, 0]
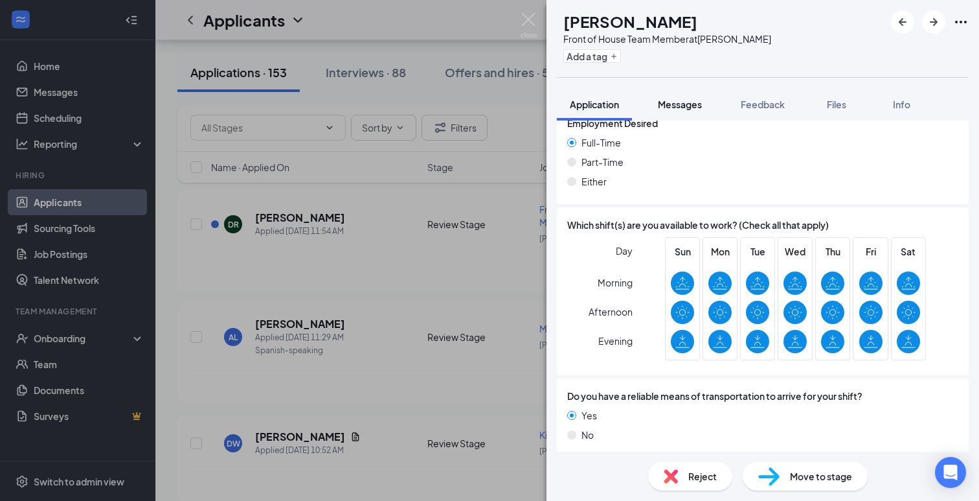
click at [683, 114] on button "Messages" at bounding box center [680, 104] width 70 height 32
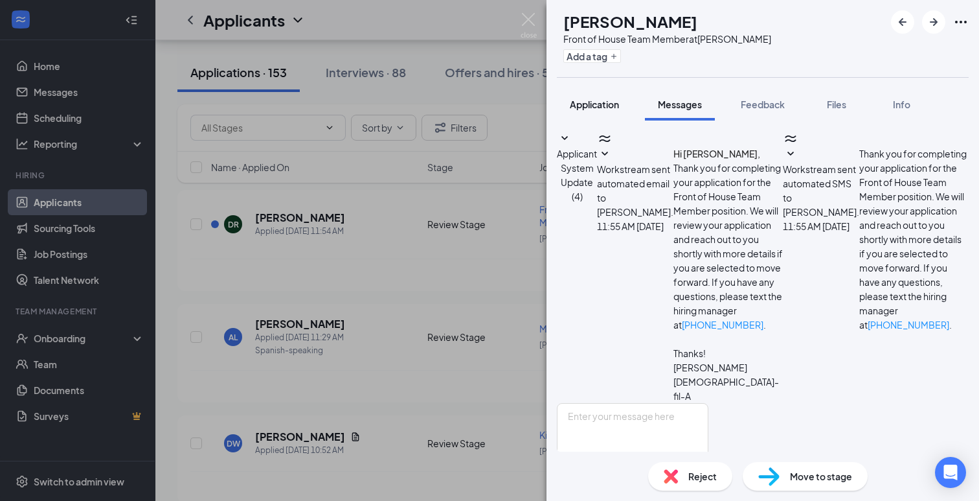
click at [595, 102] on span "Application" at bounding box center [594, 104] width 49 height 12
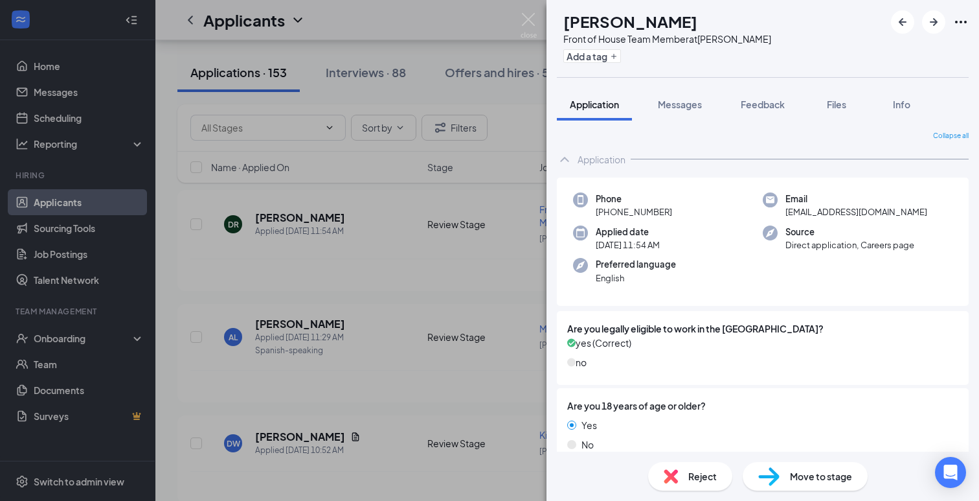
click at [431, 196] on div "DR Daniela Robledo Front of House Team Member at Crosby Add a tag Application M…" at bounding box center [489, 250] width 979 height 501
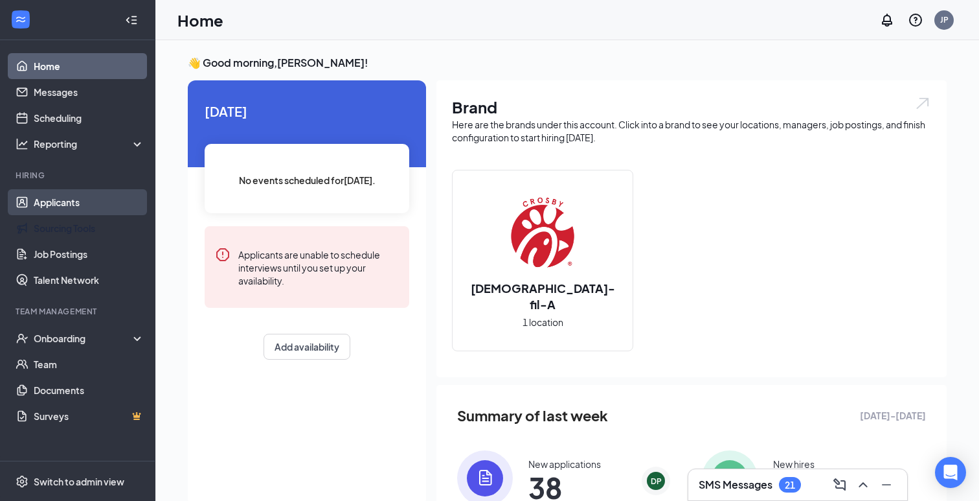
click at [56, 208] on link "Applicants" at bounding box center [89, 202] width 111 height 26
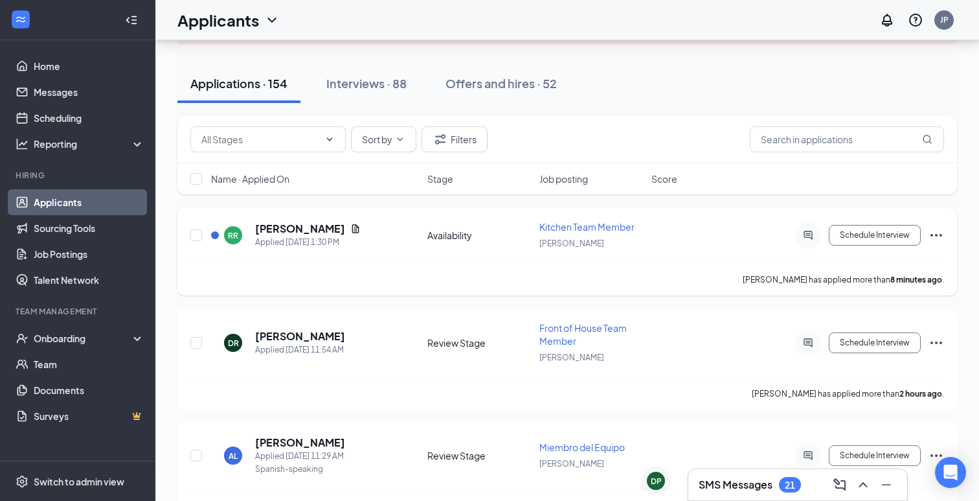
scroll to position [120, 0]
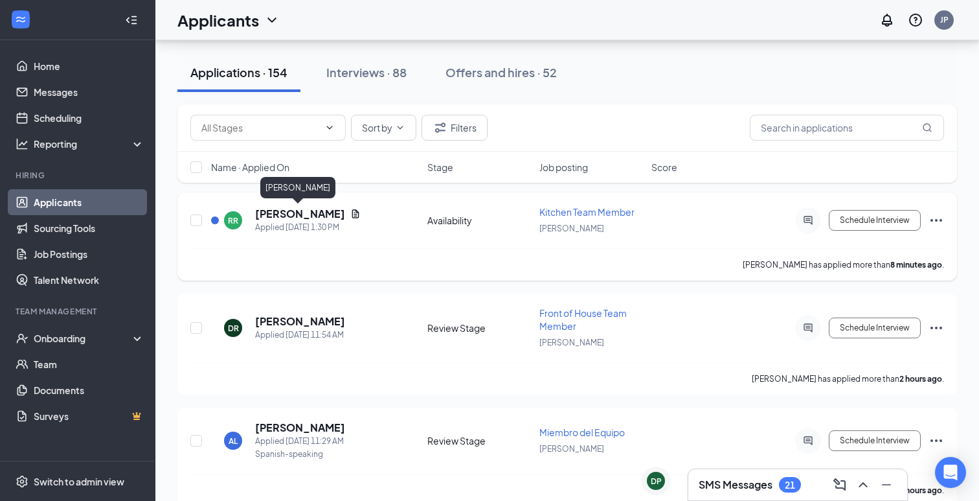
click at [311, 216] on h5 "Ruben Ramirez" at bounding box center [300, 214] width 90 height 14
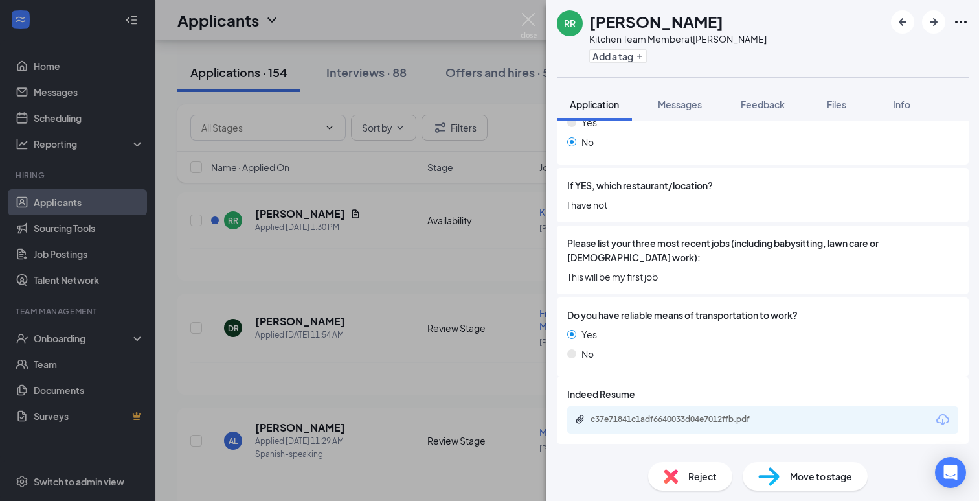
scroll to position [367, 0]
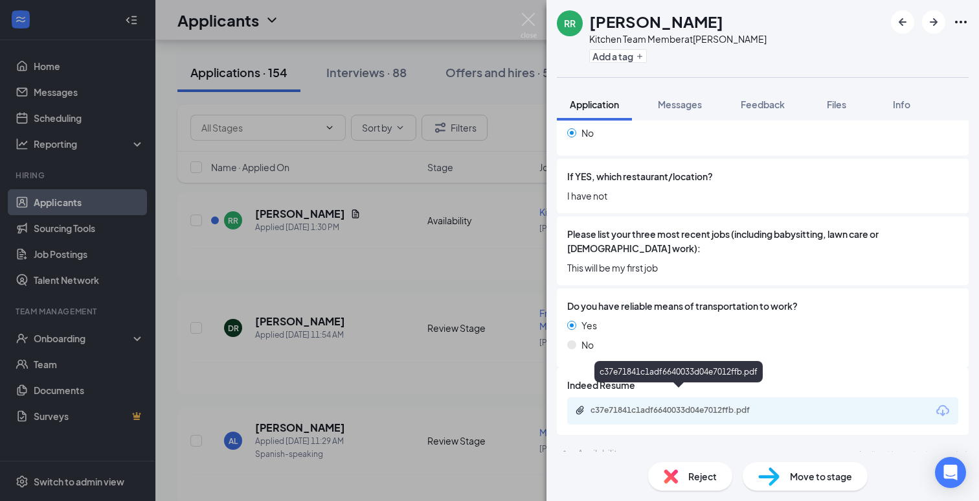
click at [671, 405] on div "c37e71841c1adf6640033d04e7012ffb.pdf" at bounding box center [681, 410] width 181 height 10
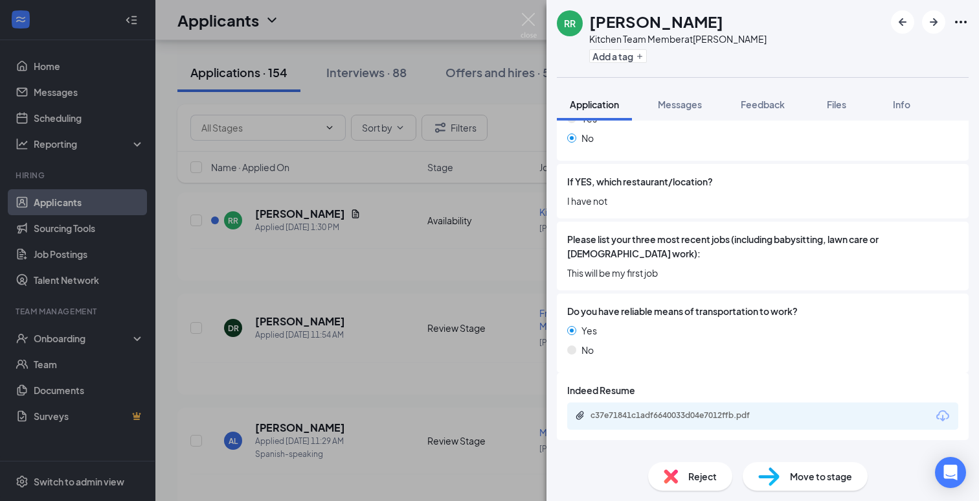
click at [524, 227] on div "RR Ruben Ramirez Kitchen Team Member at Crosby Add a tag Application Messages F…" at bounding box center [489, 250] width 979 height 501
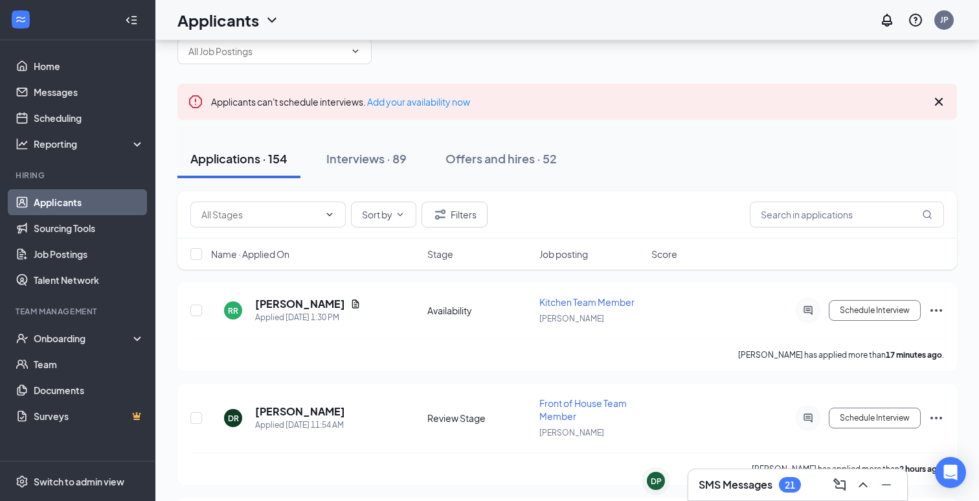
scroll to position [23, 0]
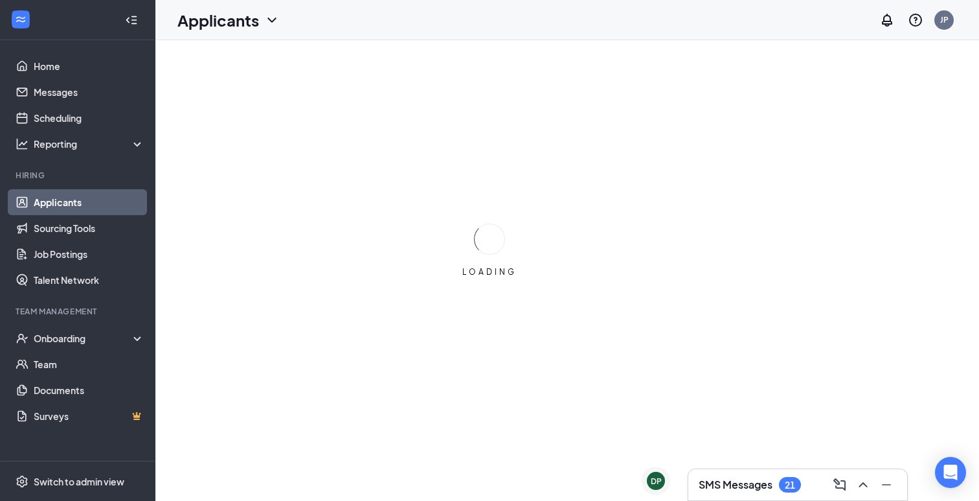
click at [785, 482] on div "21" at bounding box center [790, 484] width 10 height 11
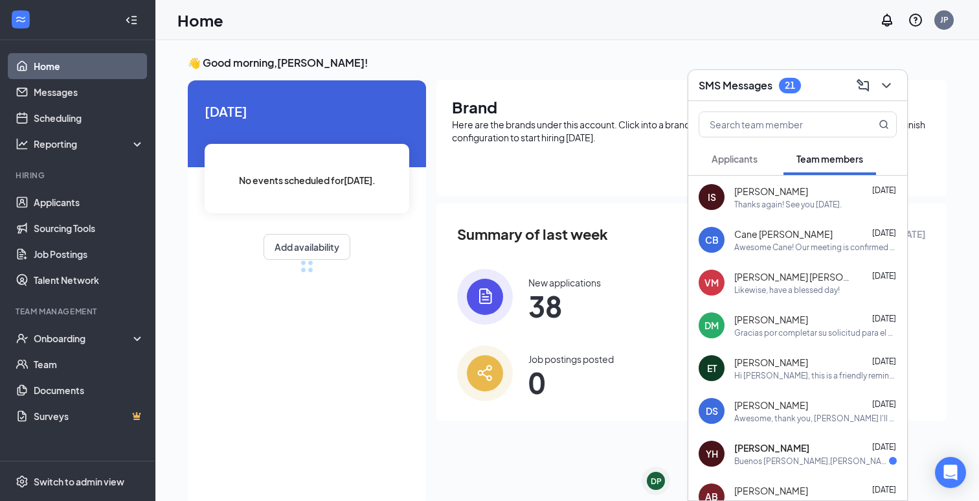
click at [726, 172] on button "Applicants" at bounding box center [735, 158] width 72 height 32
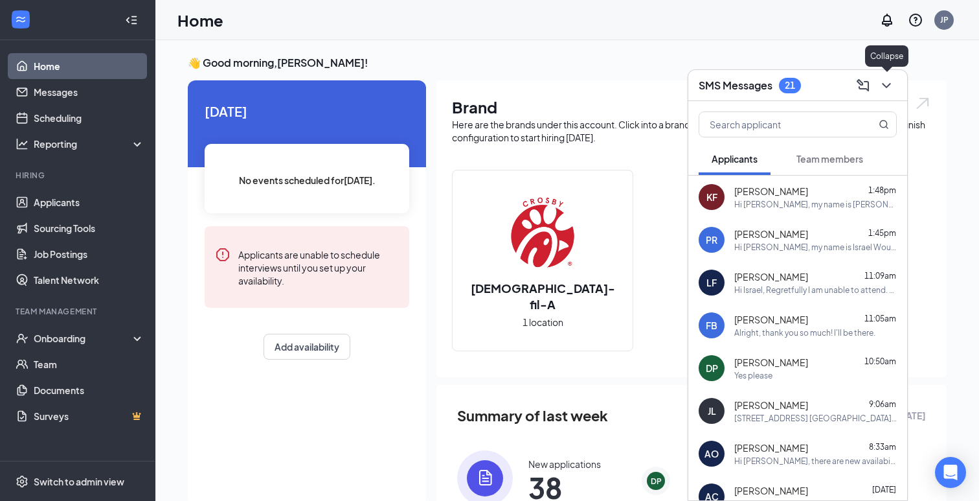
click at [882, 84] on icon "ChevronDown" at bounding box center [887, 86] width 16 height 16
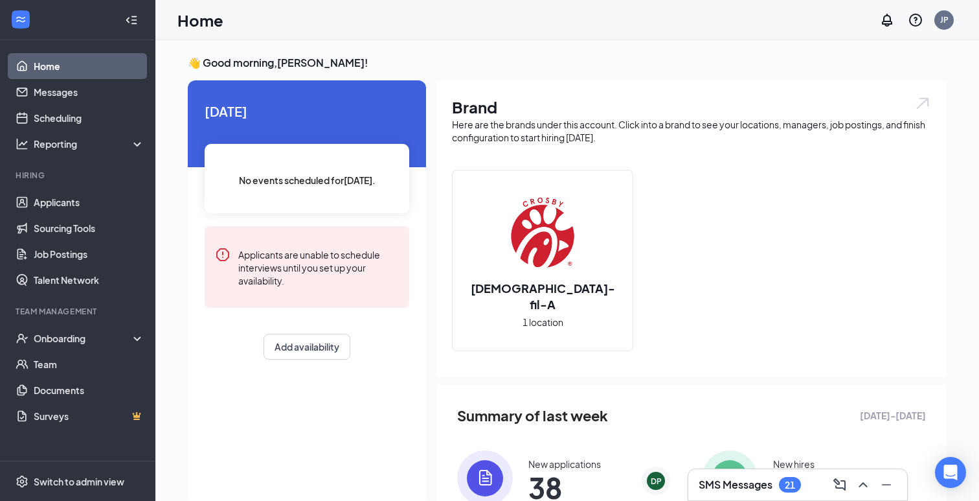
click at [722, 486] on h3 "SMS Messages" at bounding box center [736, 484] width 74 height 14
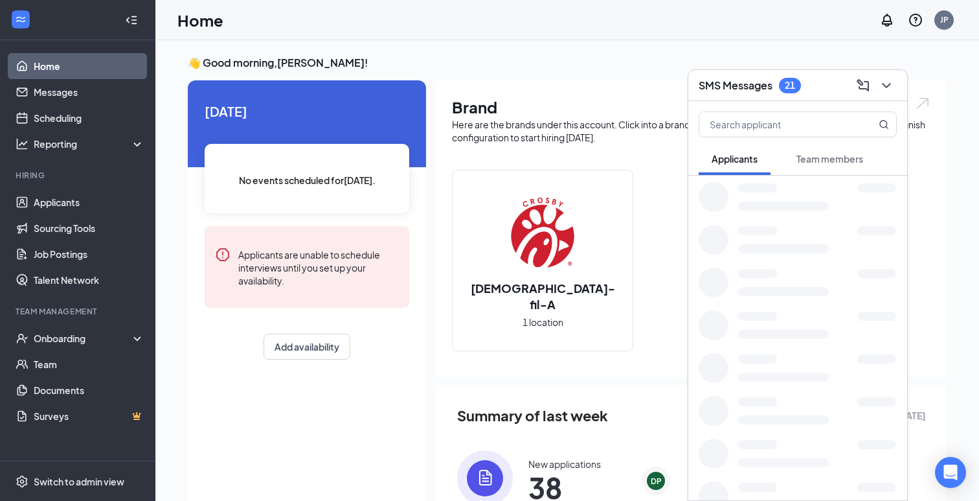
click at [789, 216] on div at bounding box center [797, 196] width 219 height 43
click at [789, 273] on div at bounding box center [817, 273] width 159 height 9
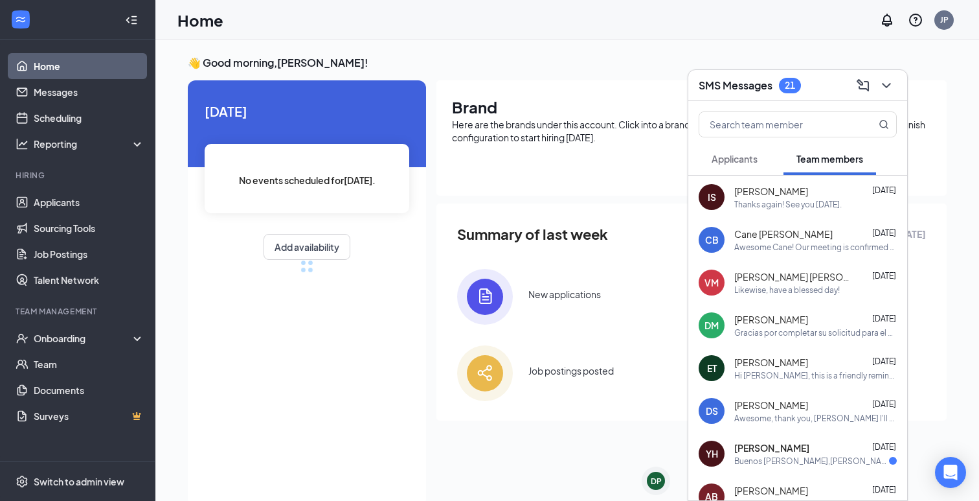
click at [738, 156] on span "Applicants" at bounding box center [735, 159] width 46 height 12
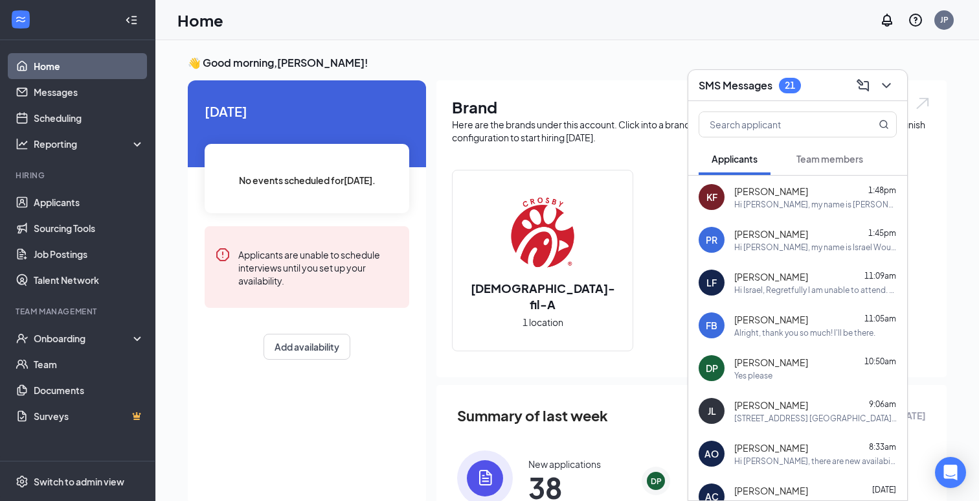
click at [788, 201] on div "Hi Kyanna, my name is Israel I would like to invite you for a second interview …" at bounding box center [815, 204] width 163 height 11
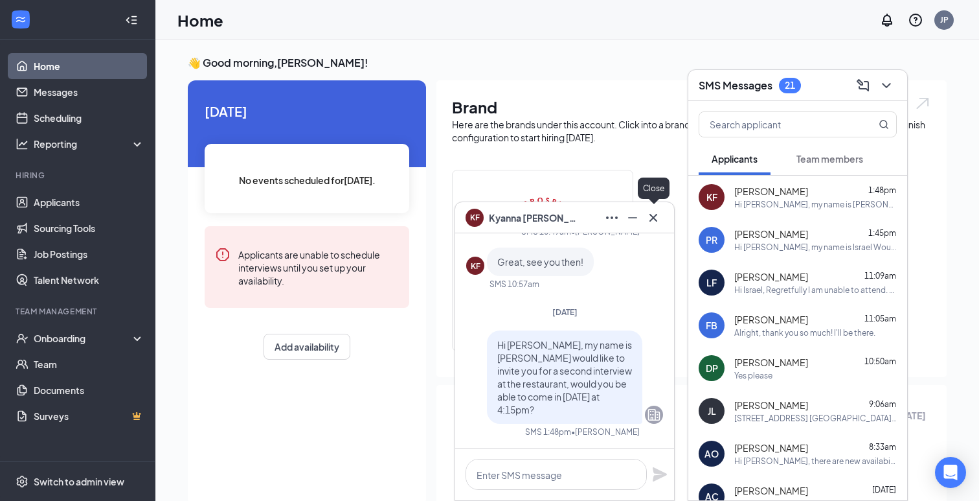
click at [653, 214] on icon "Cross" at bounding box center [654, 218] width 16 height 16
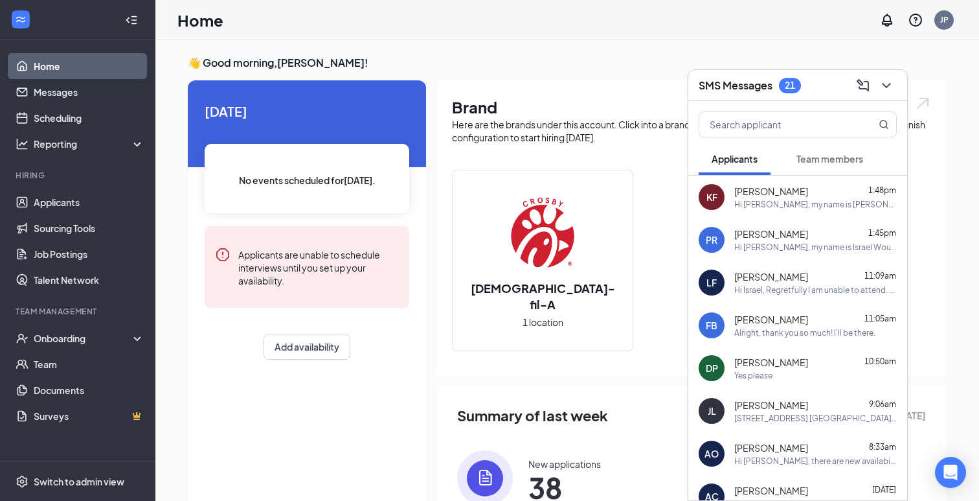
click at [793, 290] on div "Hi Israel, Regretfully I am unable to attend. Thank you very much for your cons…" at bounding box center [815, 289] width 163 height 11
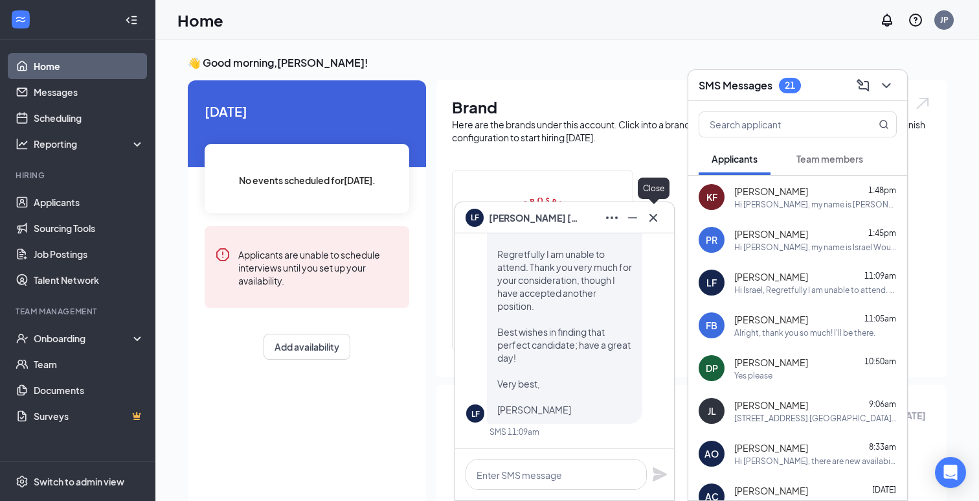
click at [660, 218] on icon "Cross" at bounding box center [654, 218] width 16 height 16
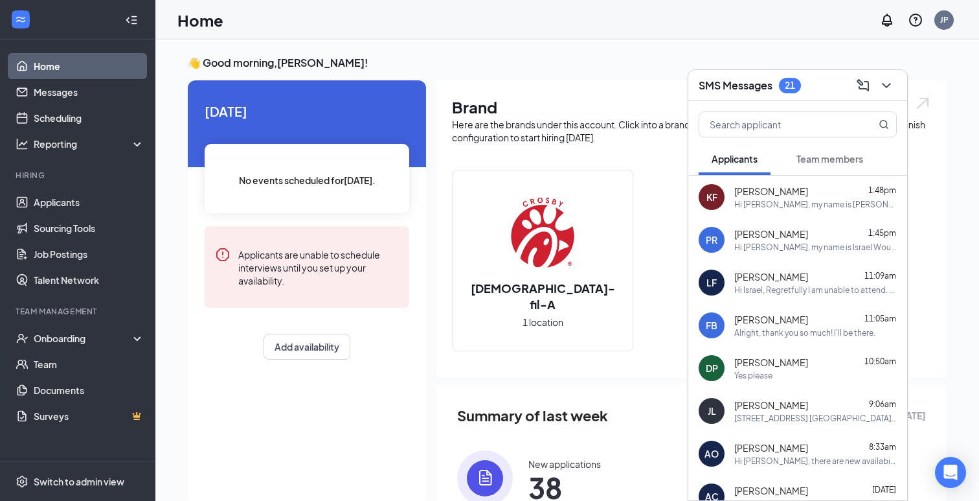
click at [779, 330] on div "Alright, thank you so much! I'll be there." at bounding box center [804, 332] width 141 height 11
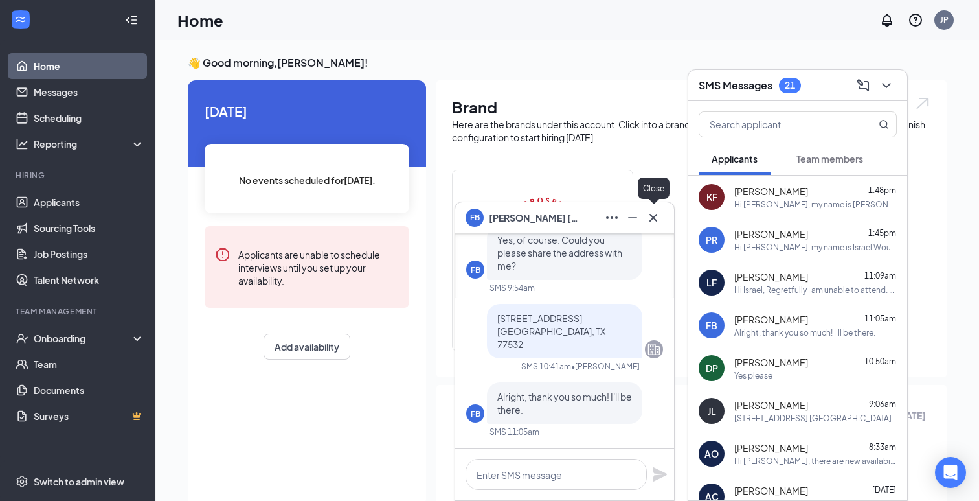
click at [658, 221] on icon "Cross" at bounding box center [654, 218] width 16 height 16
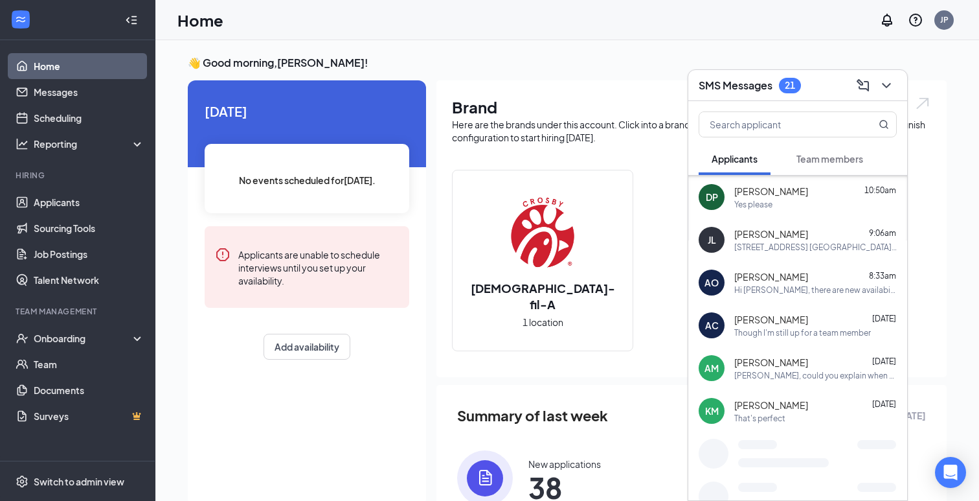
scroll to position [181, 0]
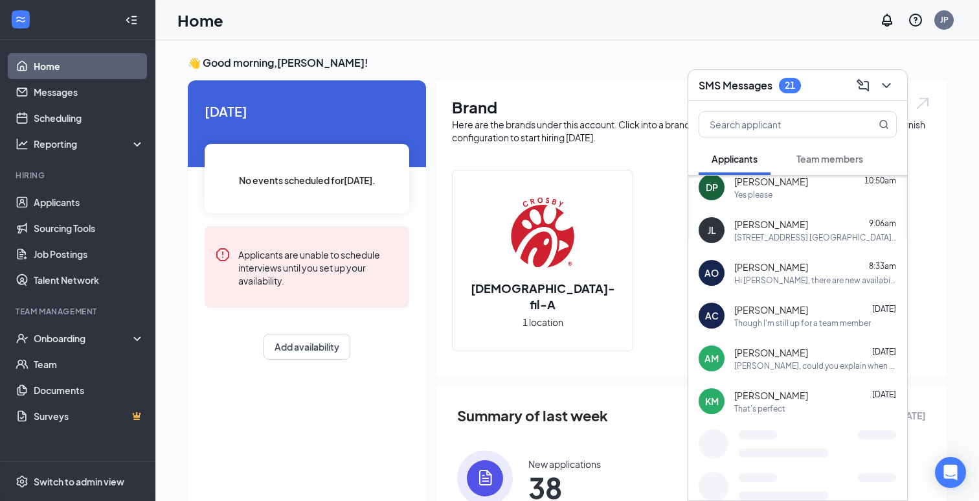
click at [793, 413] on div "That's perfect" at bounding box center [815, 408] width 163 height 11
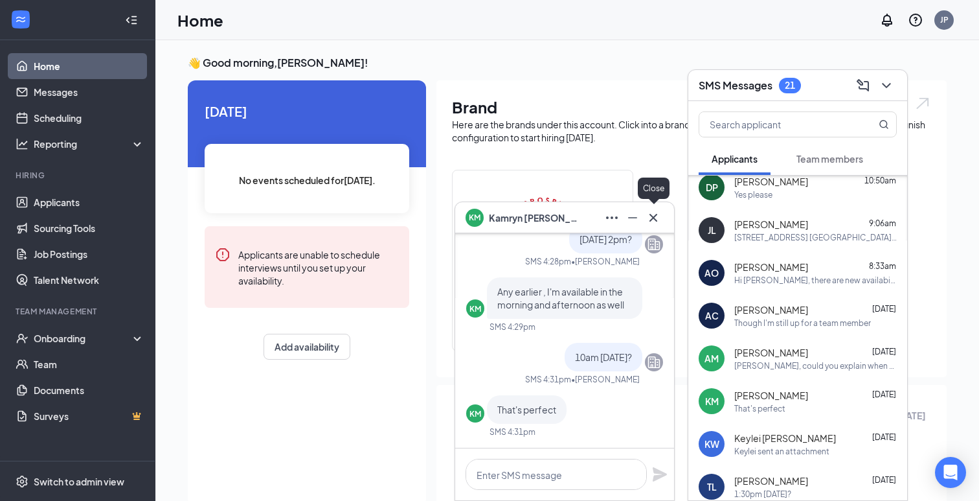
click at [662, 218] on button at bounding box center [653, 217] width 21 height 21
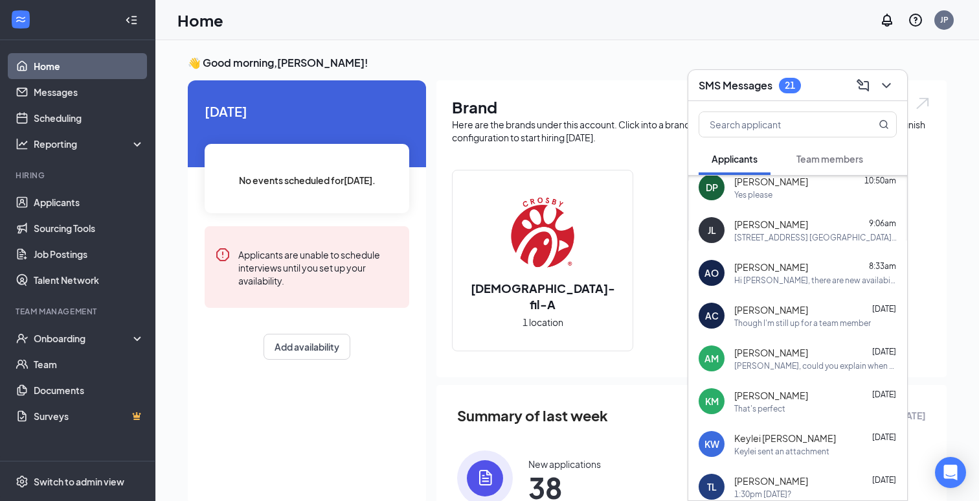
click at [803, 431] on div "Keylei Wahus Oct 14" at bounding box center [815, 437] width 163 height 13
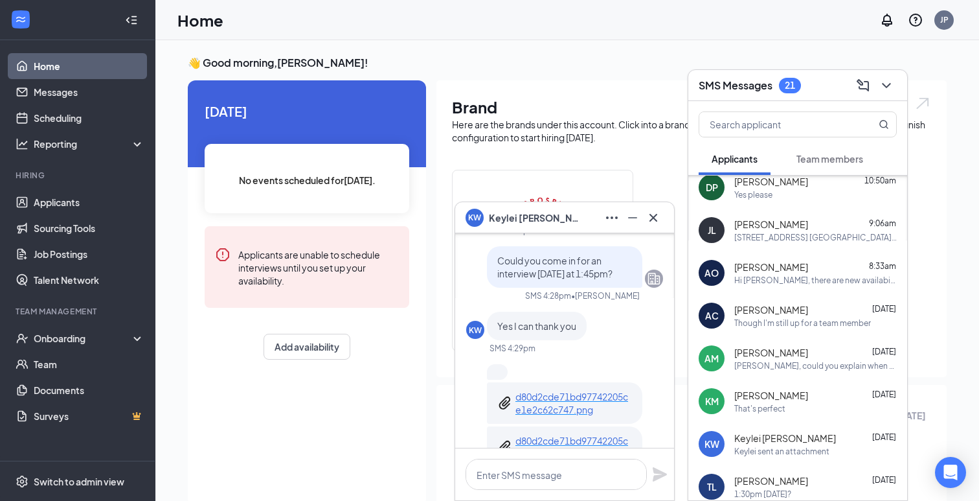
scroll to position [-47, 0]
click at [567, 396] on p "d80d2cde71bd97742205ce1e2c62c747.png" at bounding box center [573, 406] width 117 height 26
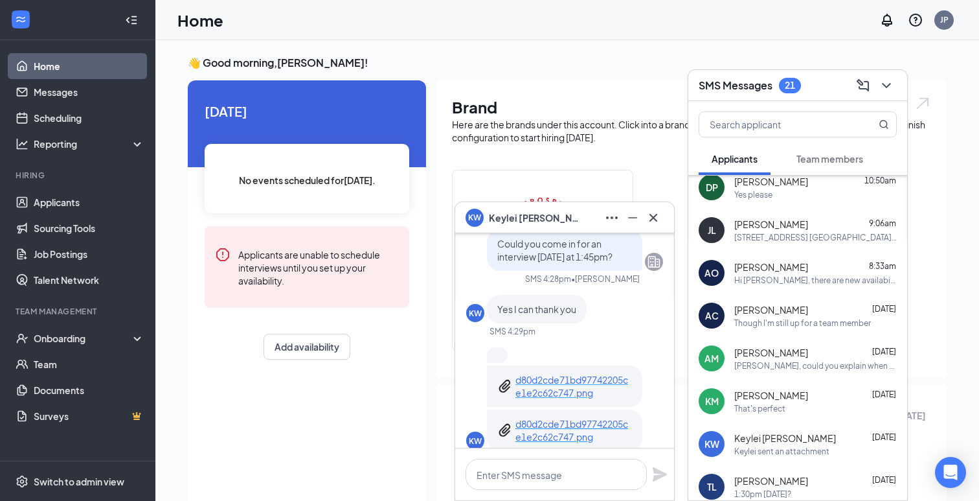
scroll to position [-2, 0]
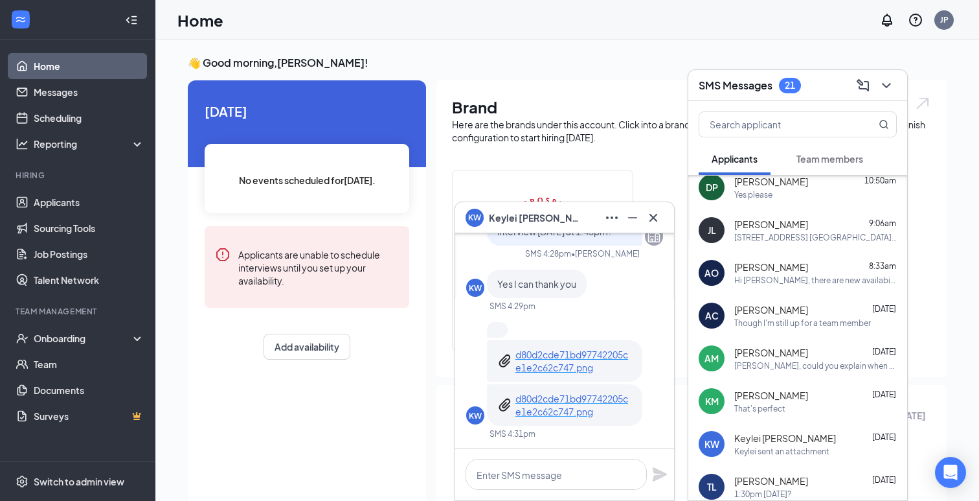
click at [559, 398] on p "d80d2cde71bd97742205ce1e2c62c747.png" at bounding box center [573, 405] width 117 height 26
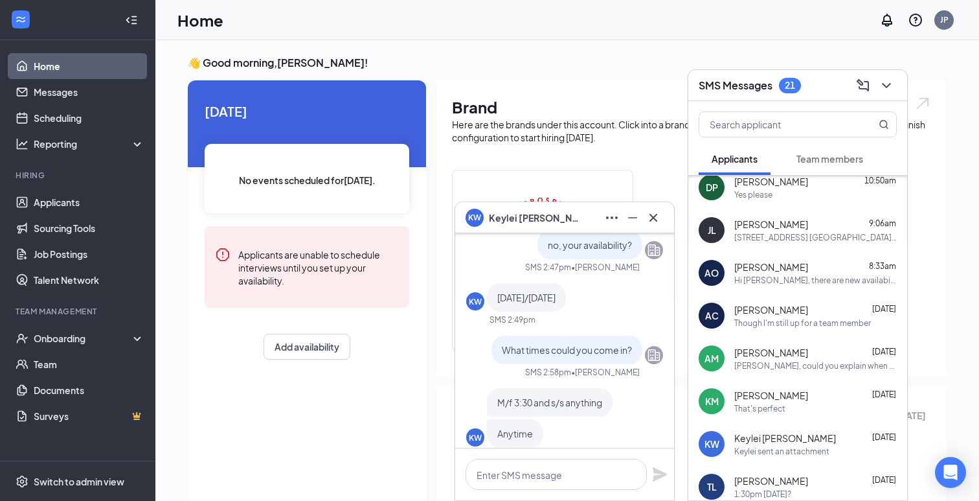
scroll to position [-280, 0]
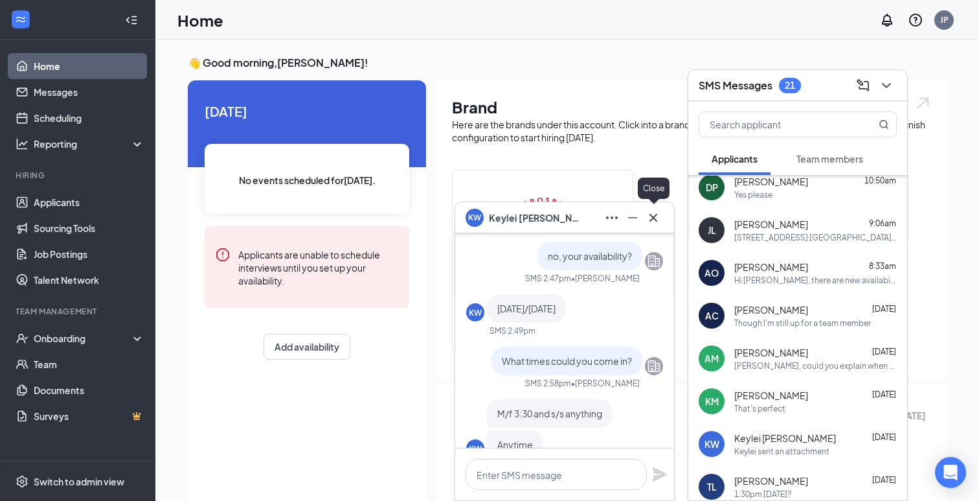
click at [656, 216] on icon "Cross" at bounding box center [654, 218] width 16 height 16
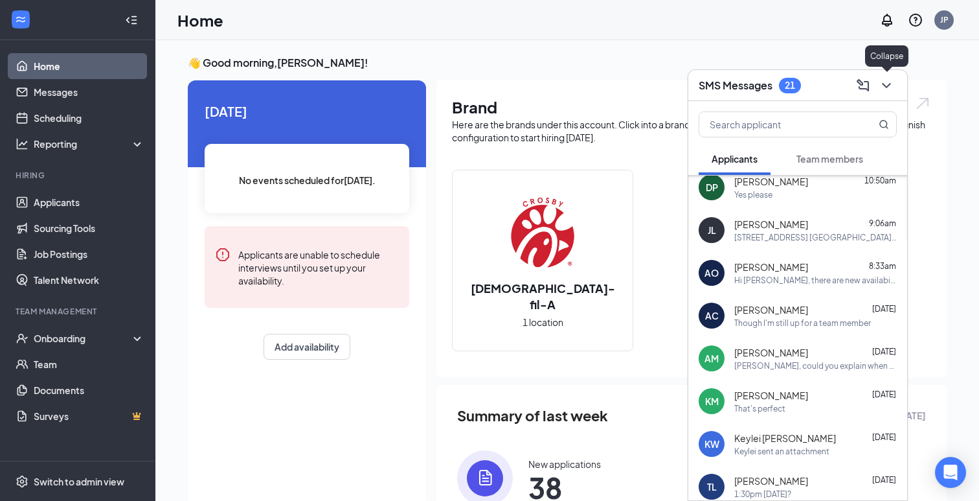
click at [891, 84] on icon "ChevronDown" at bounding box center [887, 86] width 16 height 16
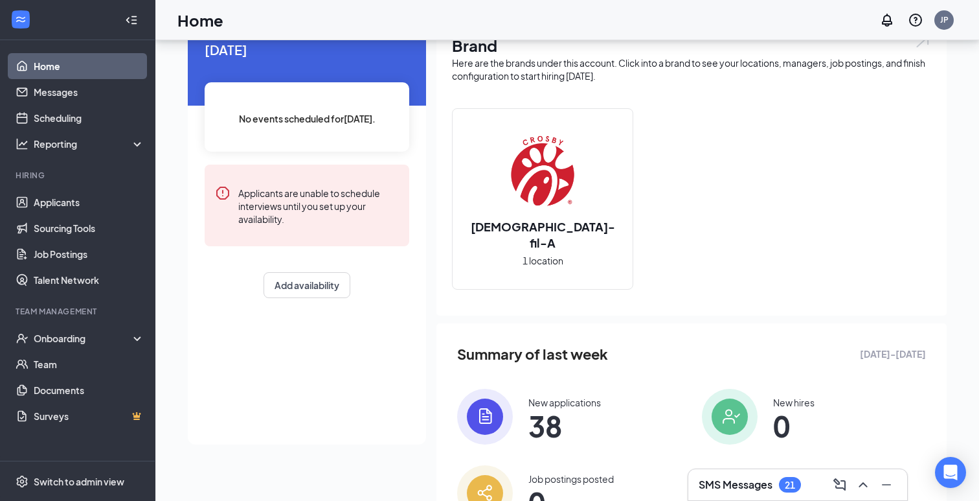
scroll to position [74, 0]
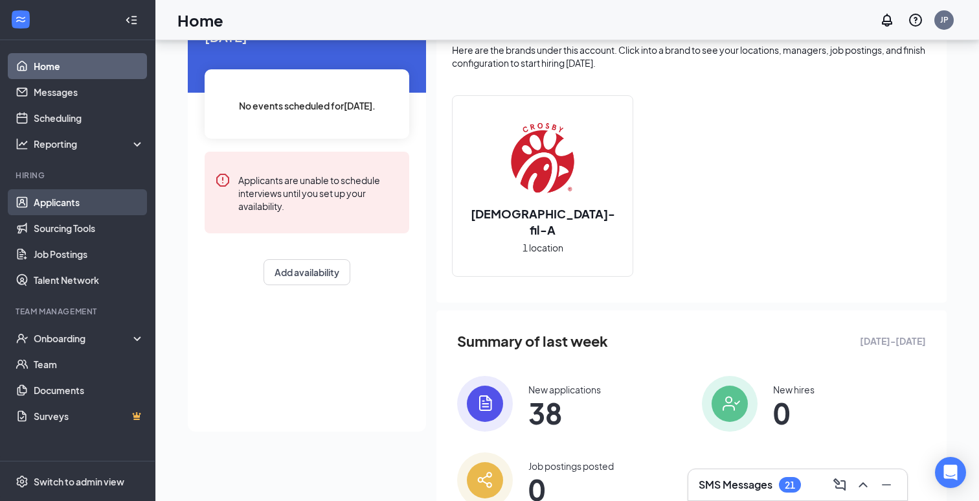
click at [47, 205] on link "Applicants" at bounding box center [89, 202] width 111 height 26
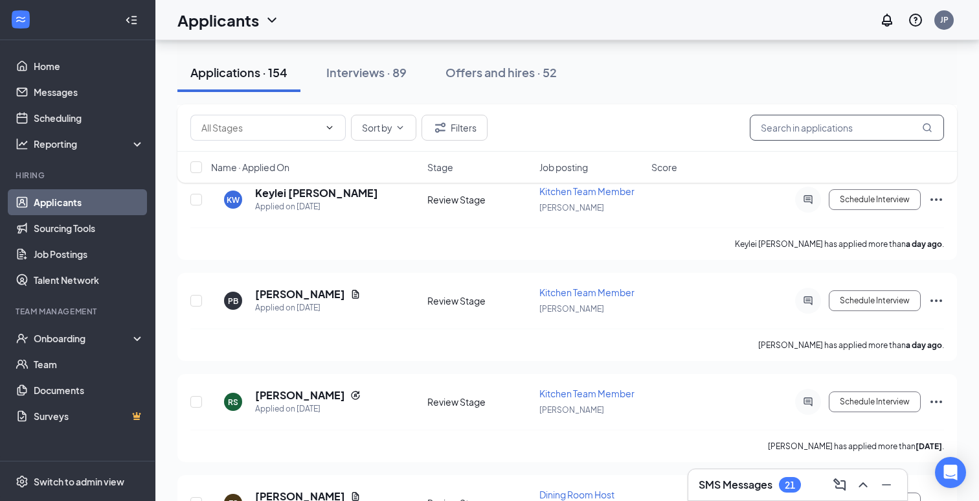
scroll to position [1142, 0]
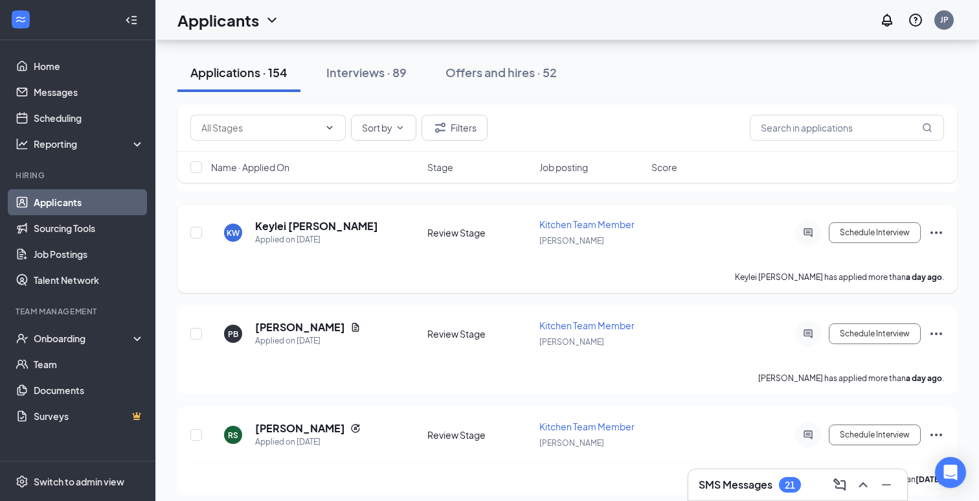
click at [936, 231] on icon "Ellipses" at bounding box center [937, 232] width 12 height 3
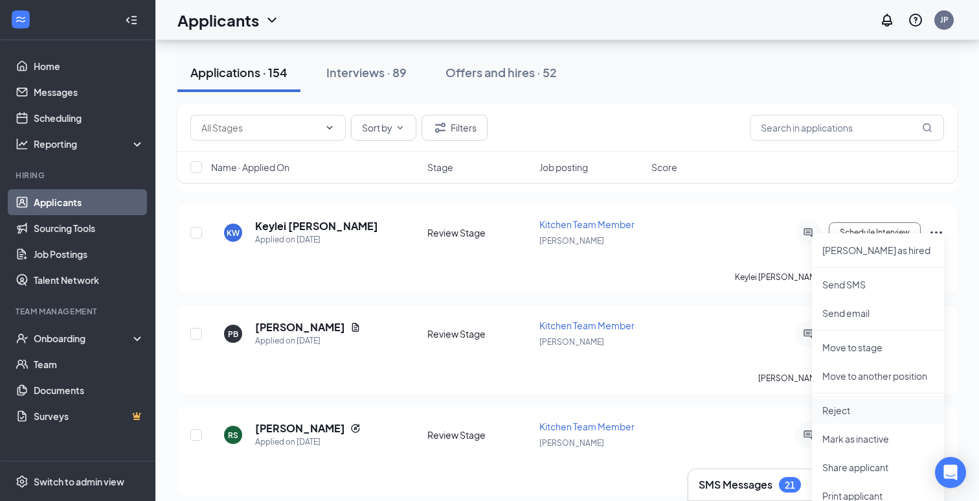
click at [853, 413] on p "Reject" at bounding box center [877, 409] width 111 height 13
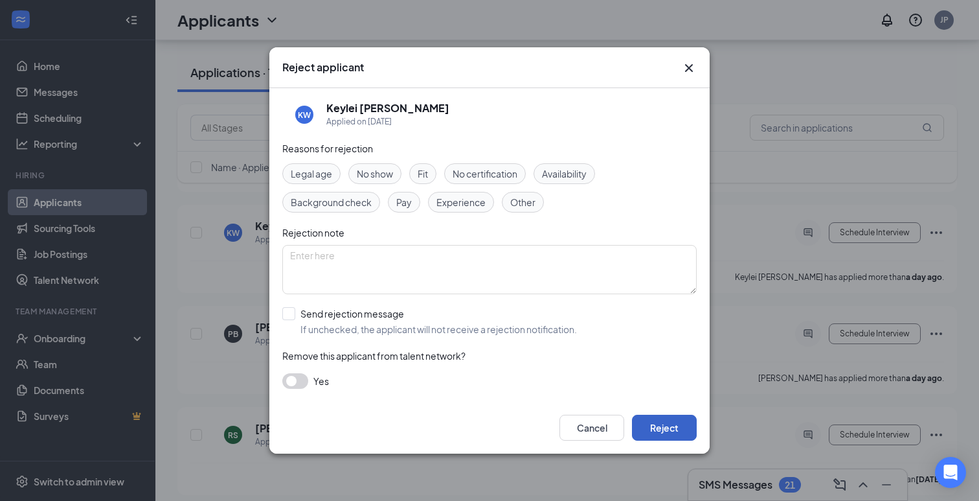
click at [673, 434] on button "Reject" at bounding box center [664, 427] width 65 height 26
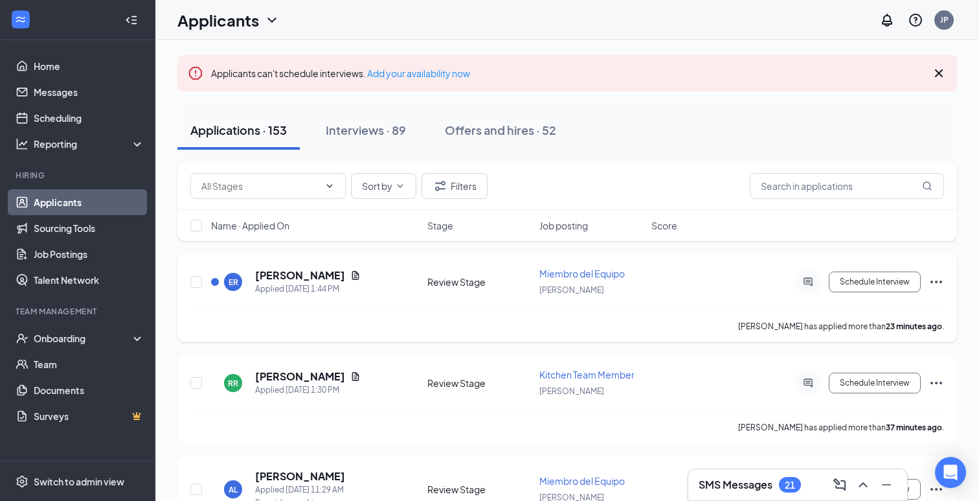
scroll to position [65, 0]
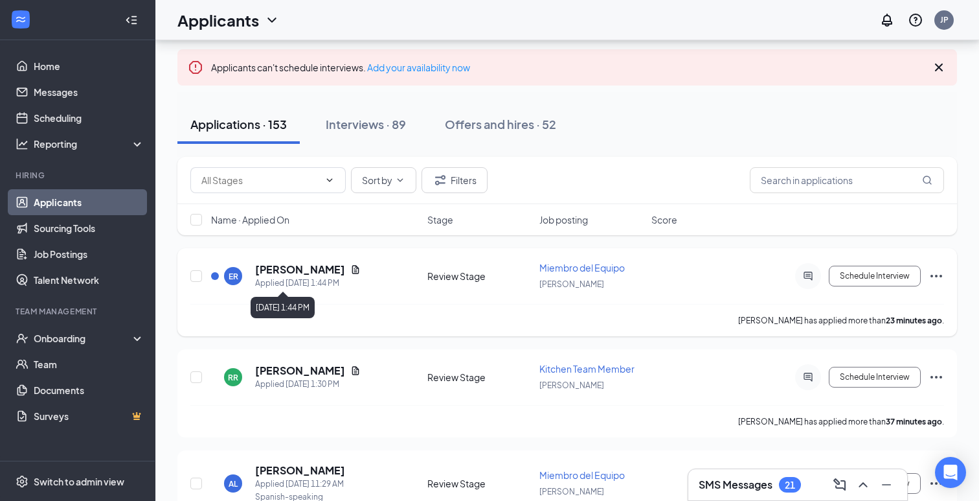
click at [295, 273] on h5 "[PERSON_NAME]" at bounding box center [300, 269] width 90 height 14
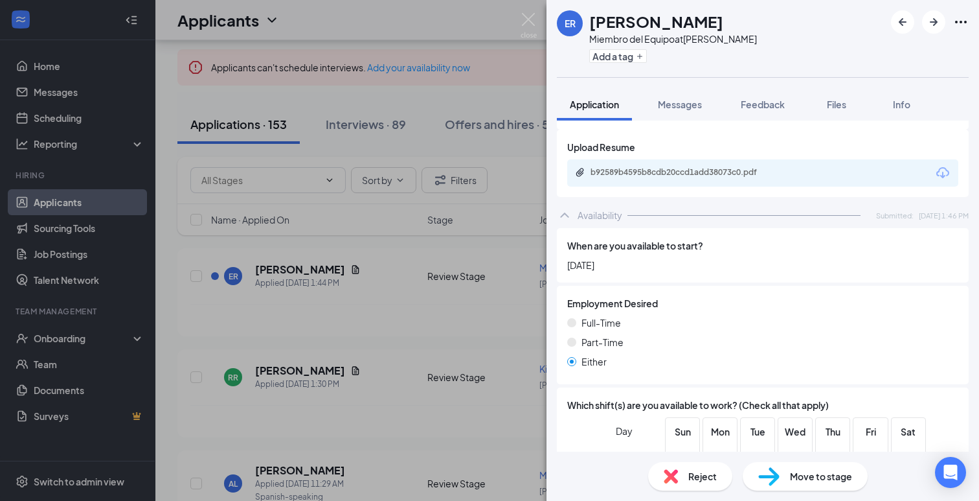
scroll to position [593, 0]
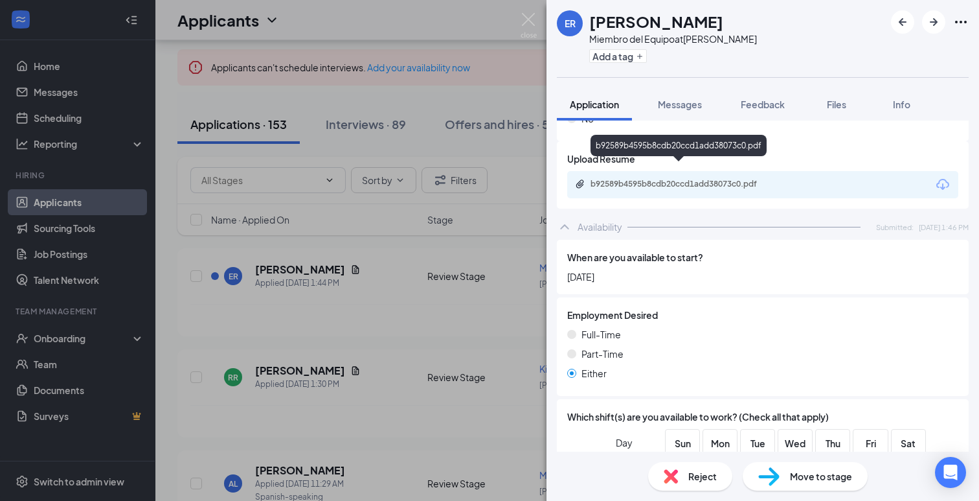
click at [698, 171] on div "b92589b4595b8cdb20ccd1add38073c0.pdf" at bounding box center [762, 184] width 391 height 27
click at [697, 179] on div "b92589b4595b8cdb20ccd1add38073c0.pdf" at bounding box center [681, 184] width 181 height 10
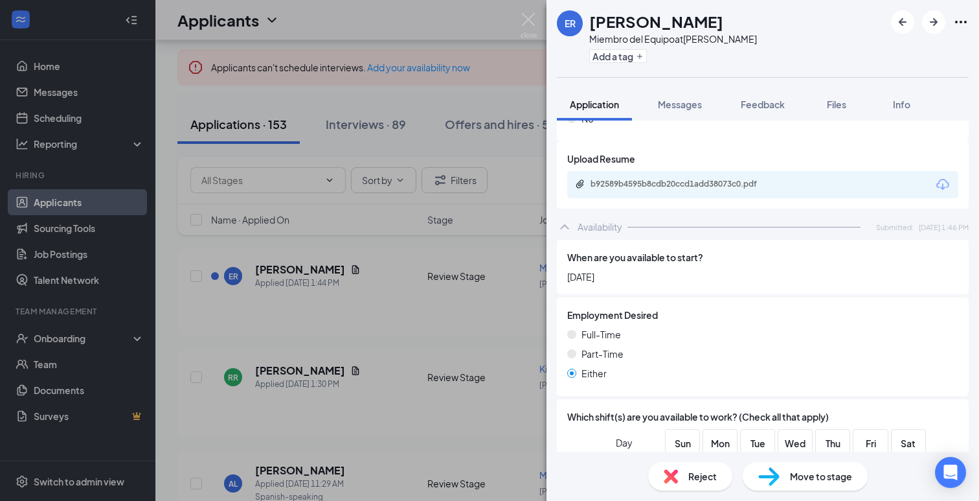
click at [533, 18] on img at bounding box center [529, 25] width 16 height 25
